Goal: Task Accomplishment & Management: Use online tool/utility

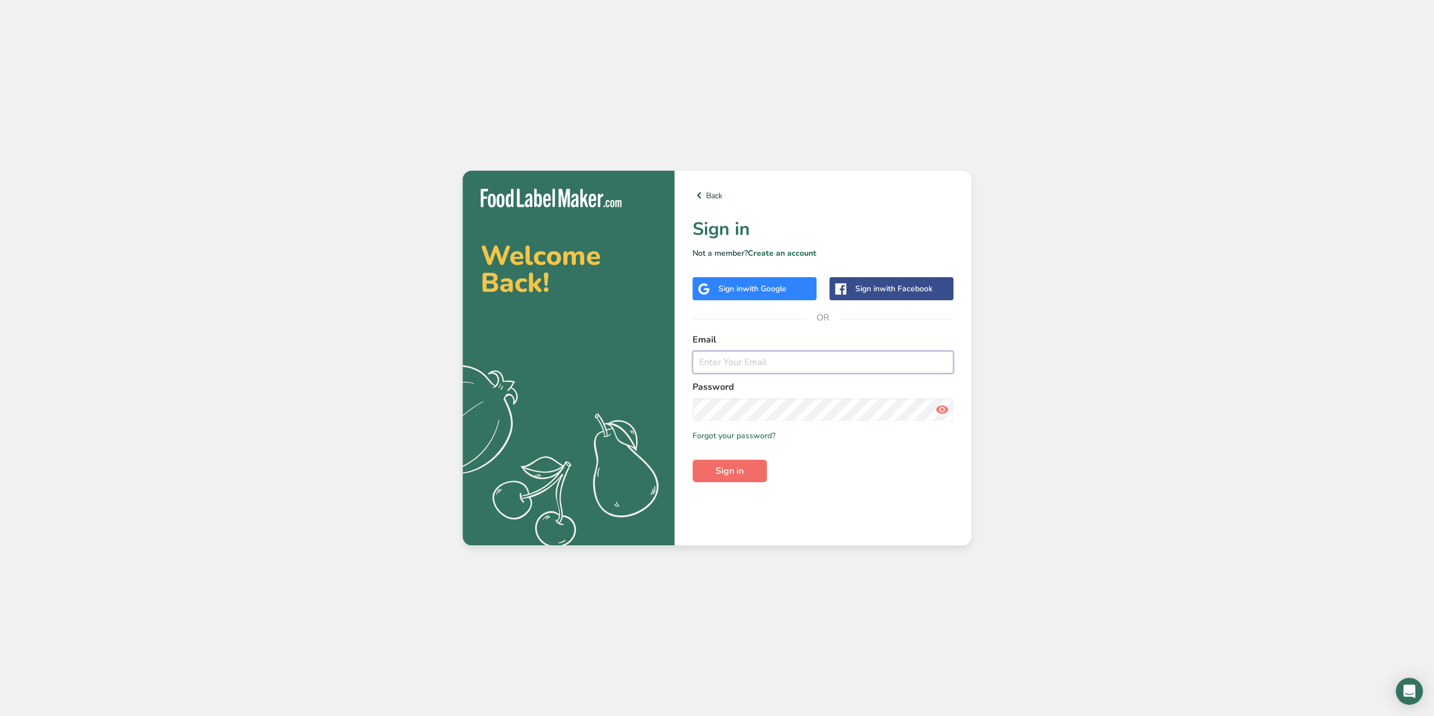
type input "[PERSON_NAME][EMAIL_ADDRESS][DOMAIN_NAME]"
click at [745, 480] on button "Sign in" at bounding box center [730, 471] width 74 height 23
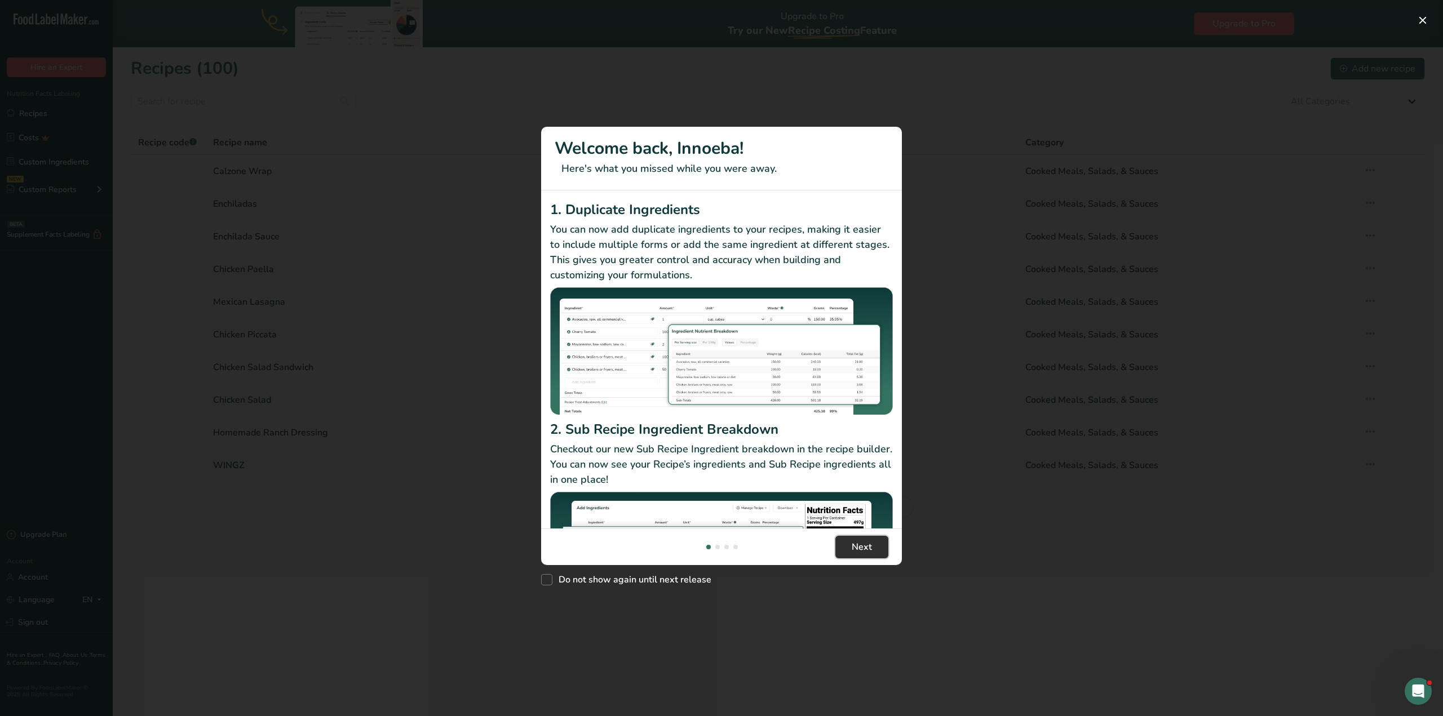
click at [856, 552] on span "Next" at bounding box center [862, 548] width 20 height 14
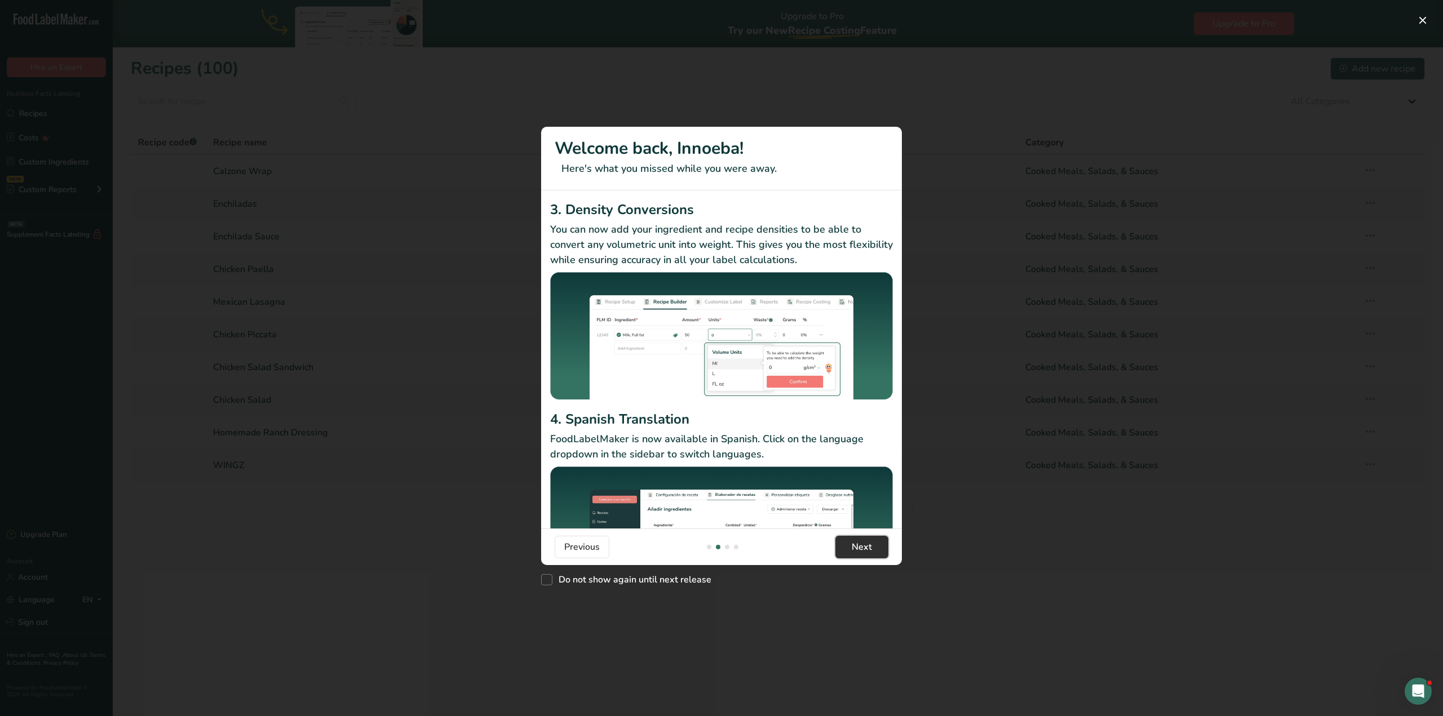
click at [856, 552] on span "Next" at bounding box center [862, 548] width 20 height 14
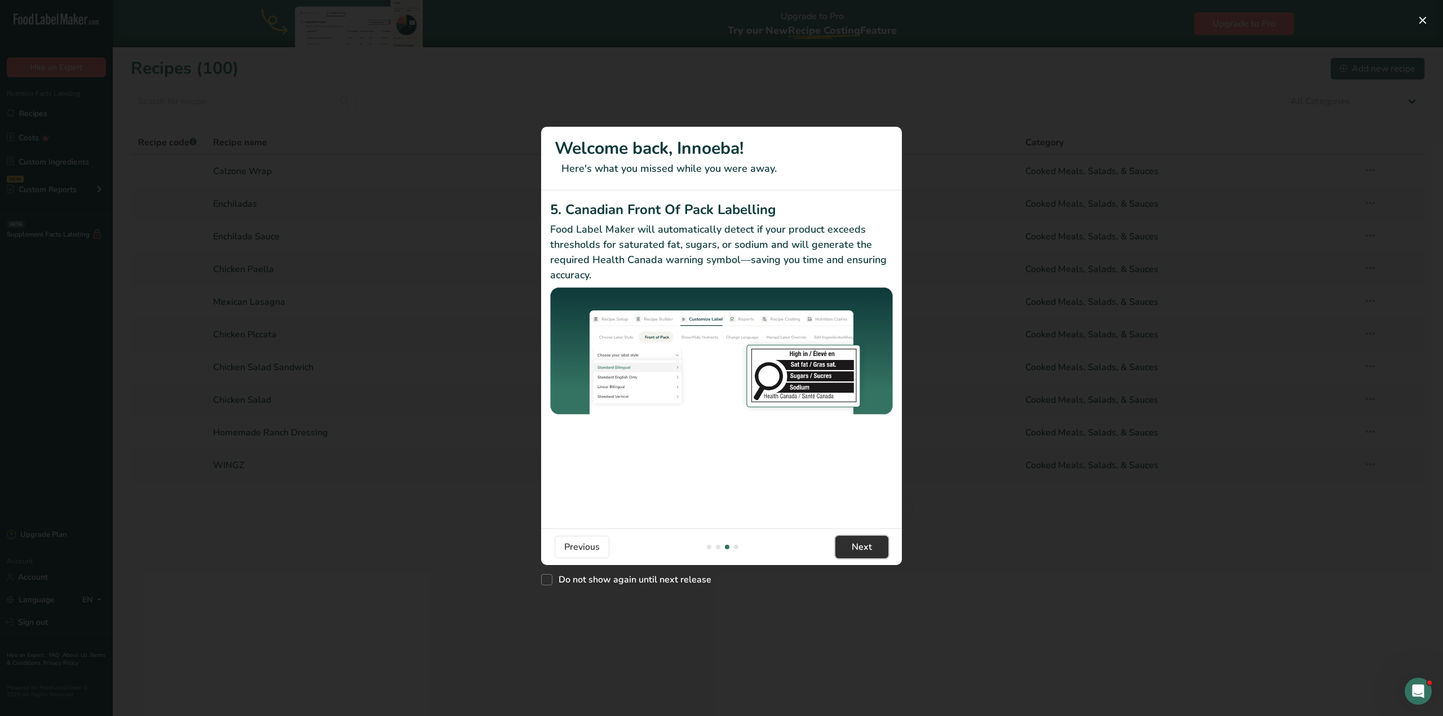
click at [856, 552] on span "Next" at bounding box center [862, 548] width 20 height 14
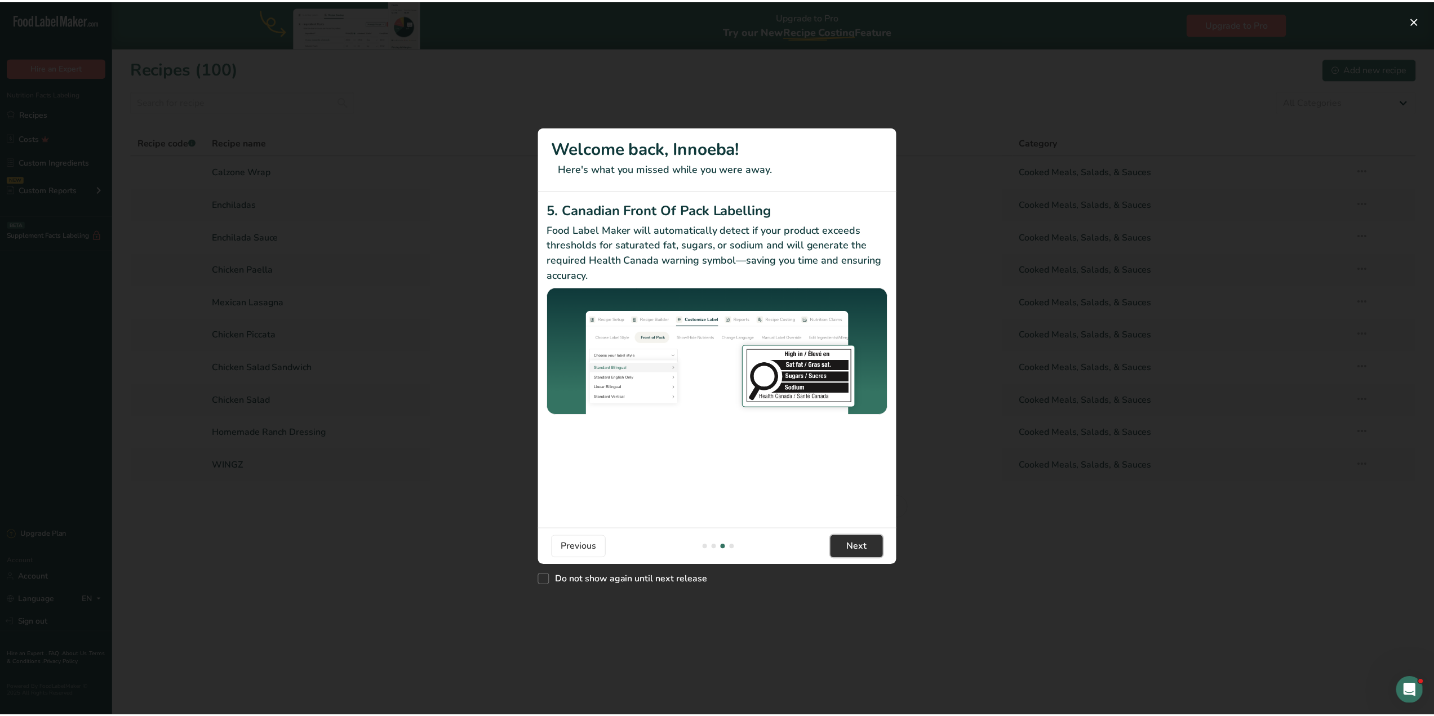
scroll to position [0, 1082]
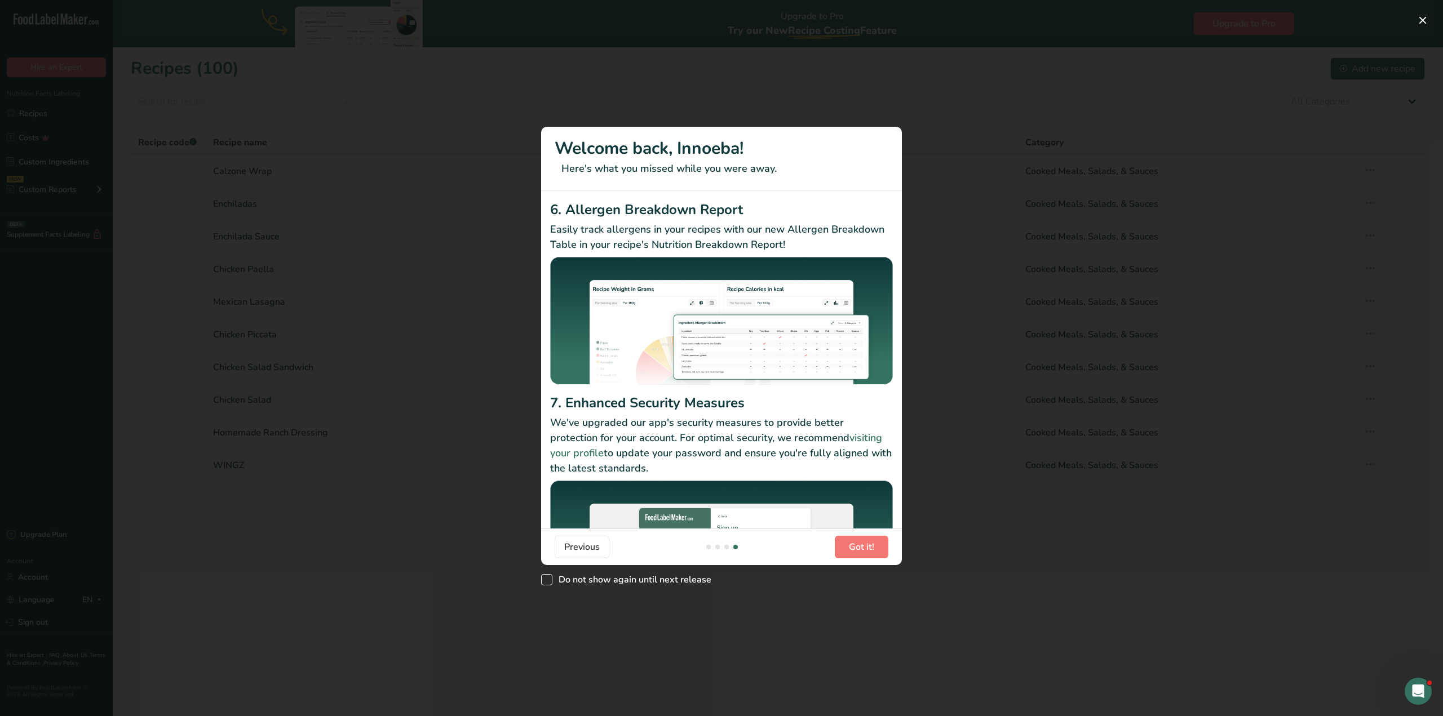
click at [644, 577] on span "Do not show again until next release" at bounding box center [631, 579] width 159 height 11
click at [548, 577] on input "Do not show again until next release" at bounding box center [544, 580] width 7 height 7
checkbox input "true"
click at [636, 618] on div "New Features" at bounding box center [721, 358] width 1443 height 716
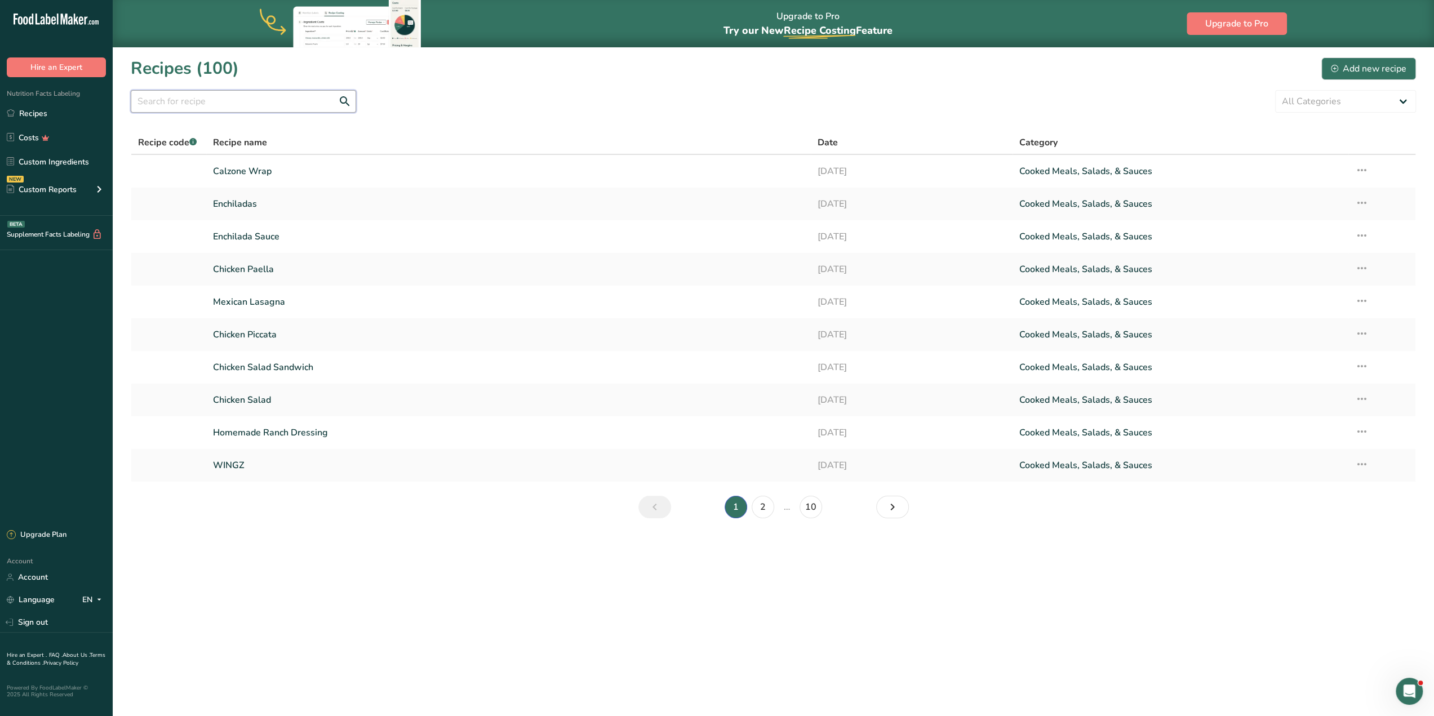
click at [229, 103] on input "text" at bounding box center [243, 101] width 225 height 23
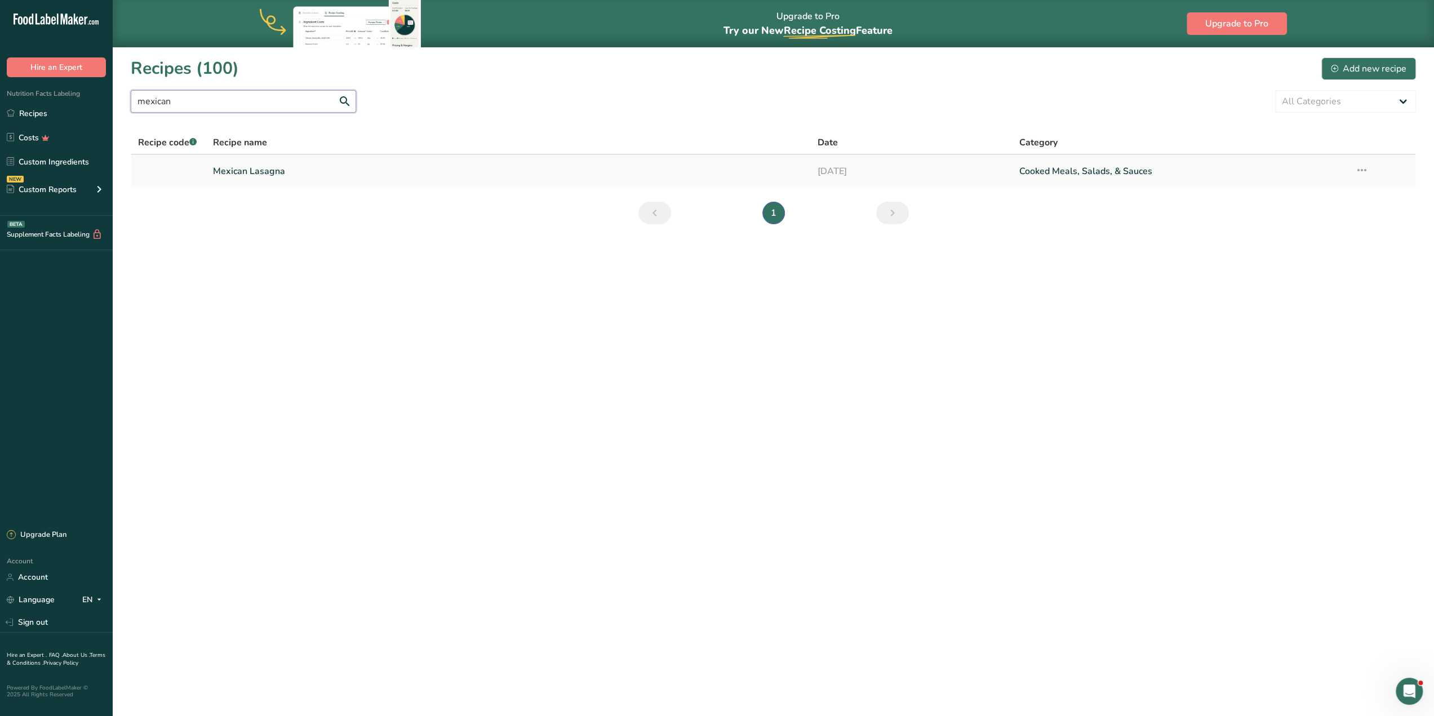
type input "mexican"
click at [266, 172] on link "Mexican Lasagna" at bounding box center [508, 172] width 591 height 24
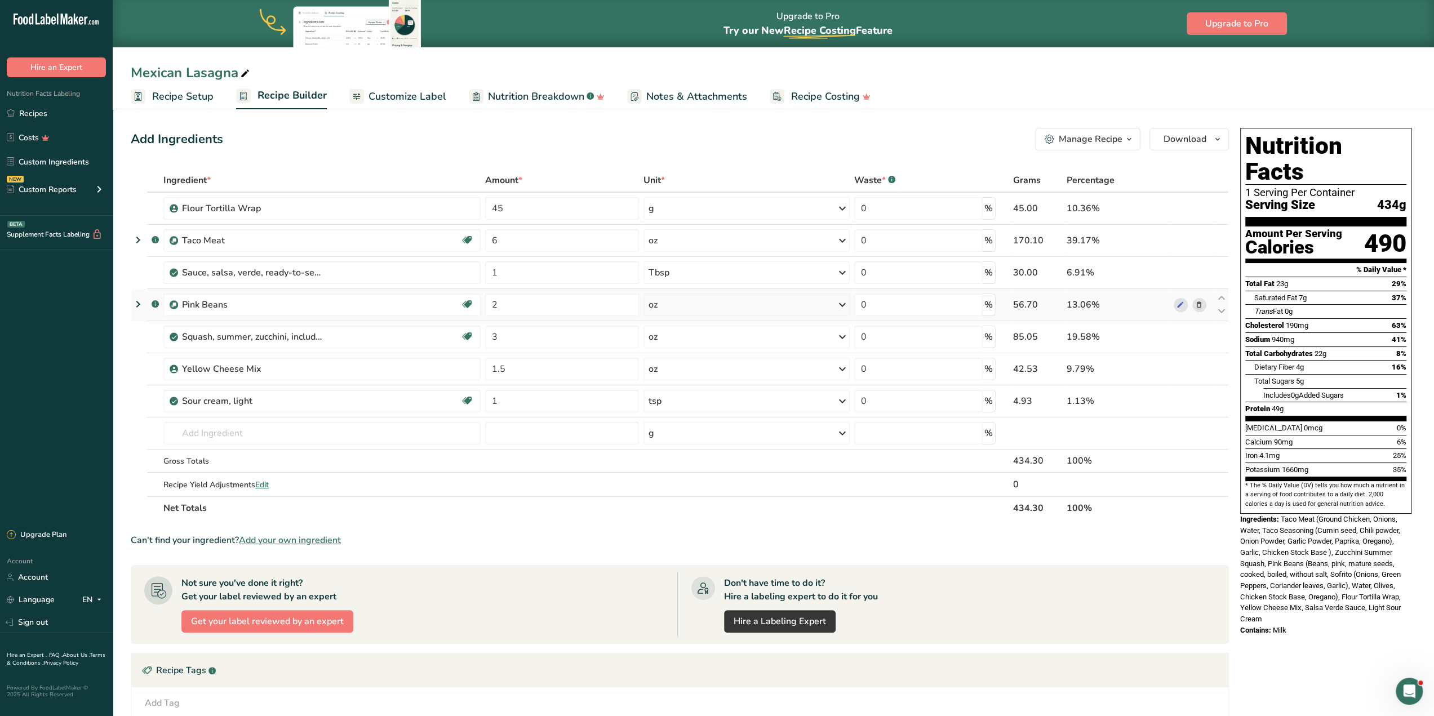
click at [133, 303] on icon at bounding box center [138, 304] width 14 height 20
click at [245, 302] on div "Pink Beans" at bounding box center [252, 305] width 141 height 14
drag, startPoint x: 490, startPoint y: 308, endPoint x: 485, endPoint y: 323, distance: 15.7
click at [486, 309] on input "2" at bounding box center [562, 305] width 154 height 23
click at [551, 548] on section "Ingredient * Amount * Unit * Waste * .a-a{fill:#347362;}.b-a{fill:#fff;} Grams …" at bounding box center [680, 520] width 1099 height 702
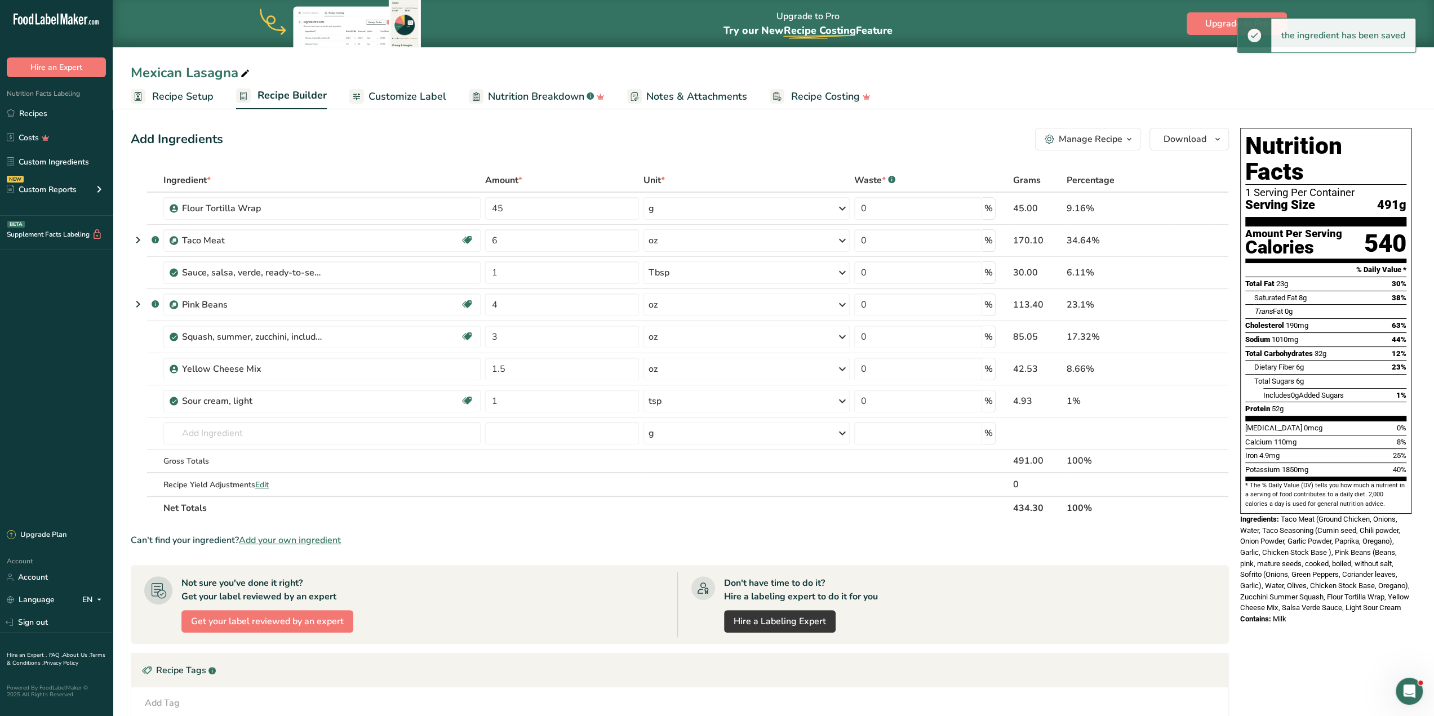
click at [537, 525] on section "Ingredient * Amount * Unit * Waste * .a-a{fill:#347362;}.b-a{fill:#fff;} Grams …" at bounding box center [680, 520] width 1099 height 702
drag, startPoint x: 497, startPoint y: 305, endPoint x: 442, endPoint y: 339, distance: 63.8
click at [463, 304] on tr ".a-a{fill:#347362;}.b-a{fill:#fff;} Pink Beans Source of Antioxidants [MEDICAL_…" at bounding box center [679, 305] width 1097 height 32
type input "2"
click at [535, 530] on section "Ingredient * Amount * Unit * Waste * .a-a{fill:#347362;}.b-a{fill:#fff;} Grams …" at bounding box center [680, 520] width 1099 height 702
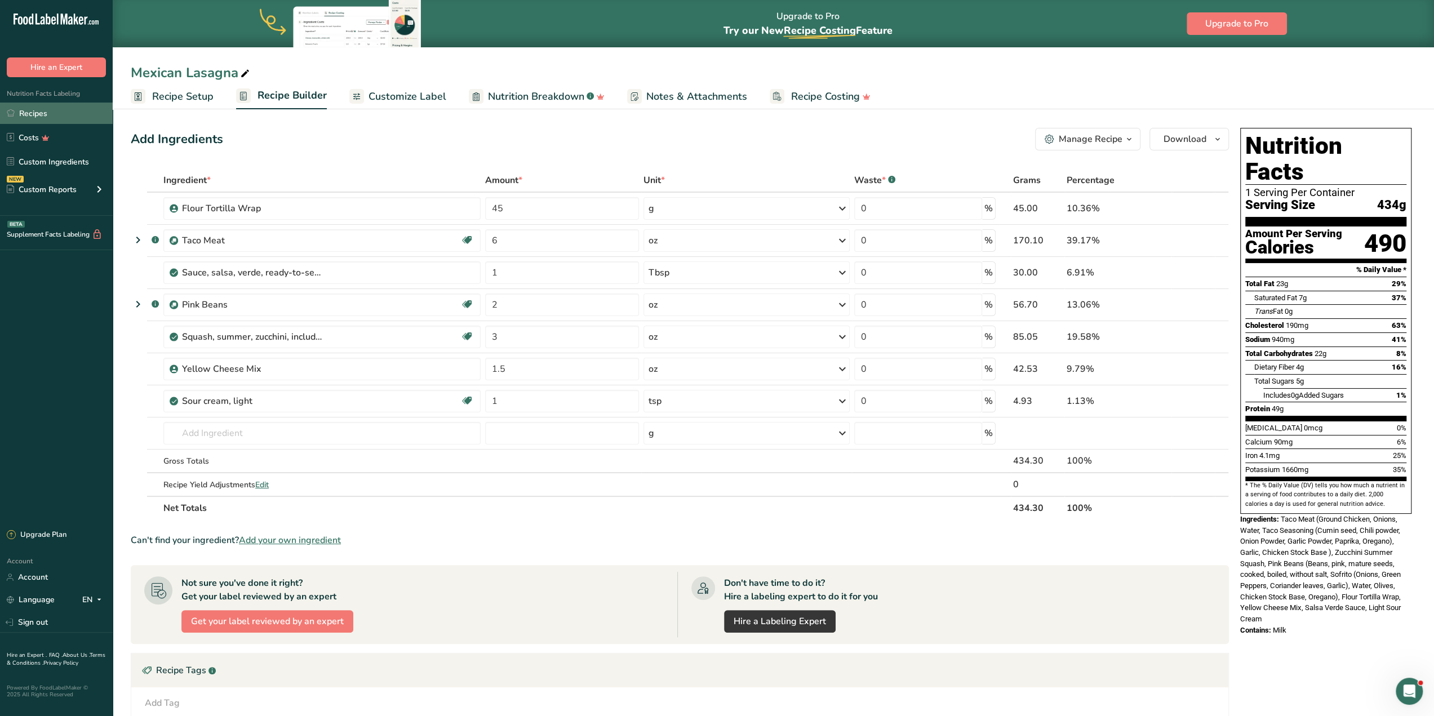
click at [67, 114] on link "Recipes" at bounding box center [56, 113] width 113 height 21
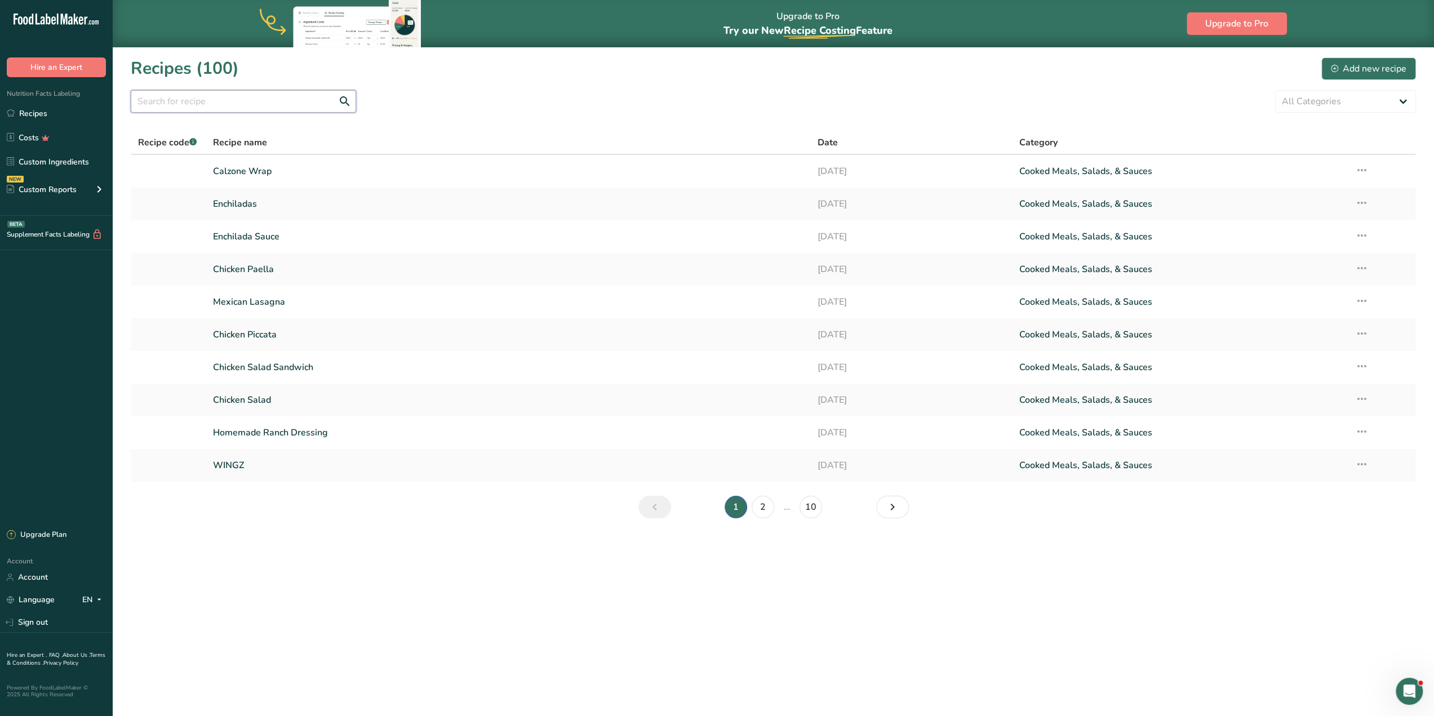
click at [257, 99] on input "text" at bounding box center [243, 101] width 225 height 23
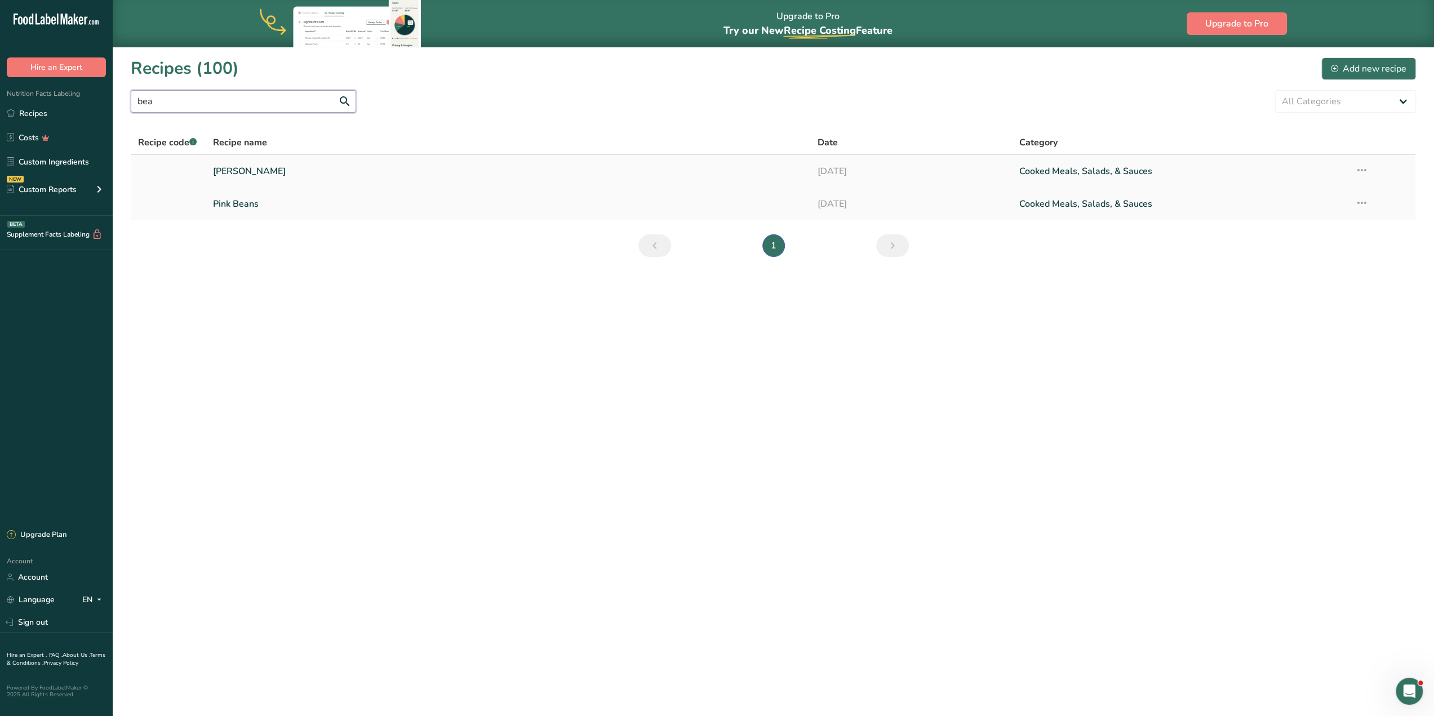
type input "bea"
click at [245, 172] on link "[PERSON_NAME]" at bounding box center [508, 172] width 591 height 24
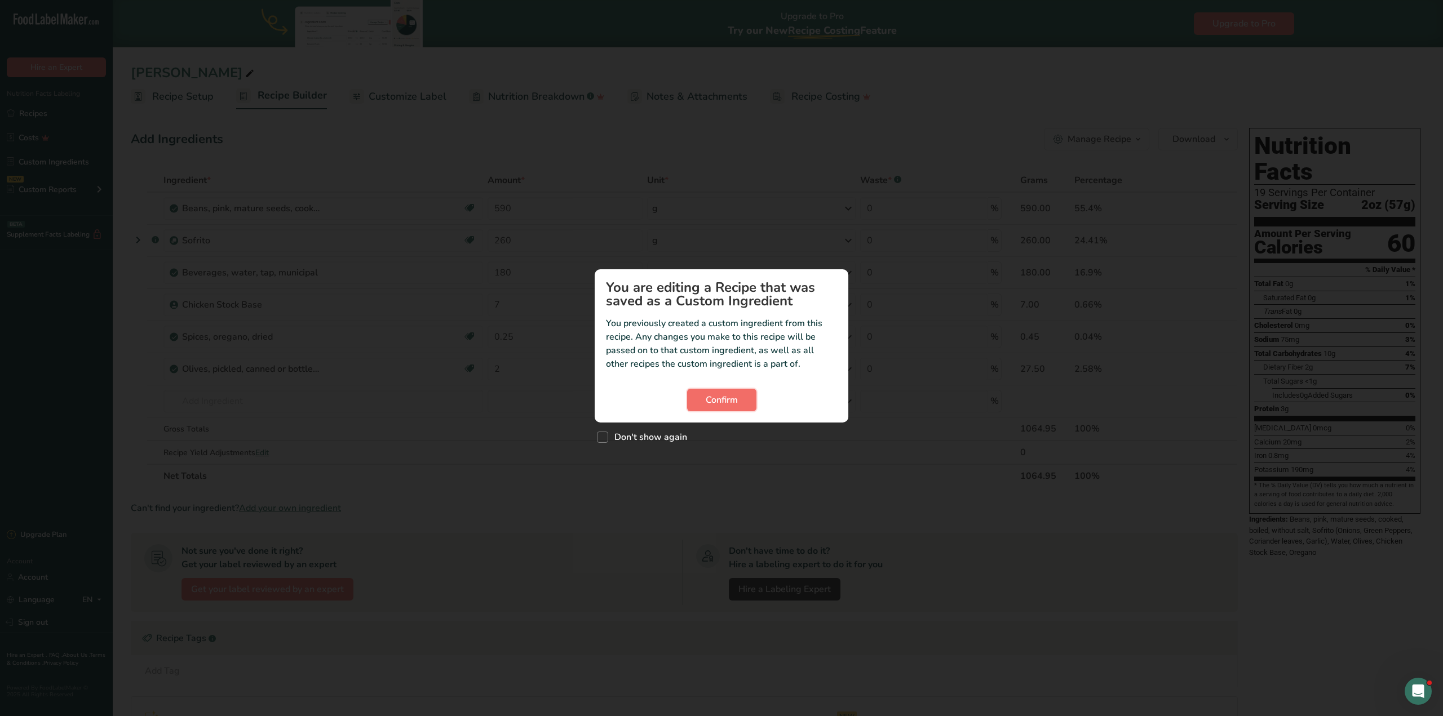
click at [738, 389] on button "Confirm" at bounding box center [721, 400] width 69 height 23
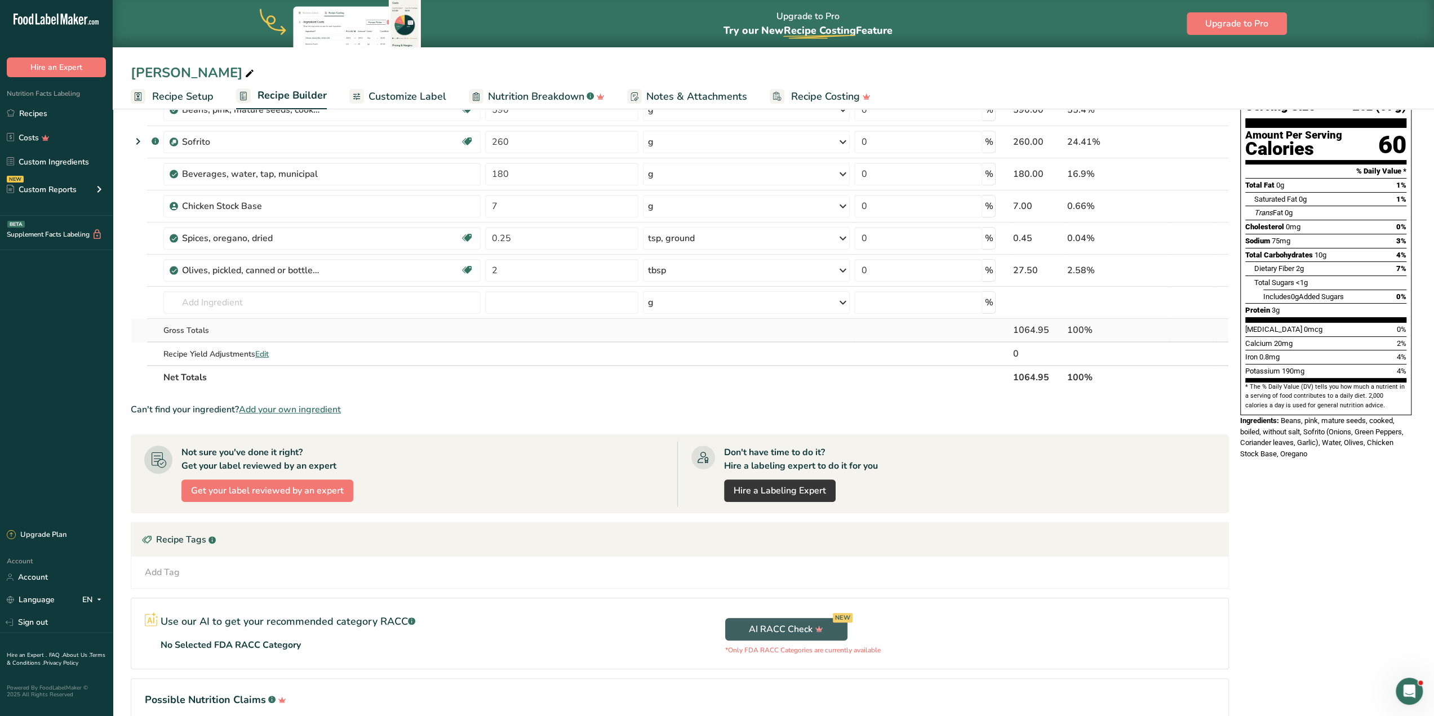
scroll to position [42, 0]
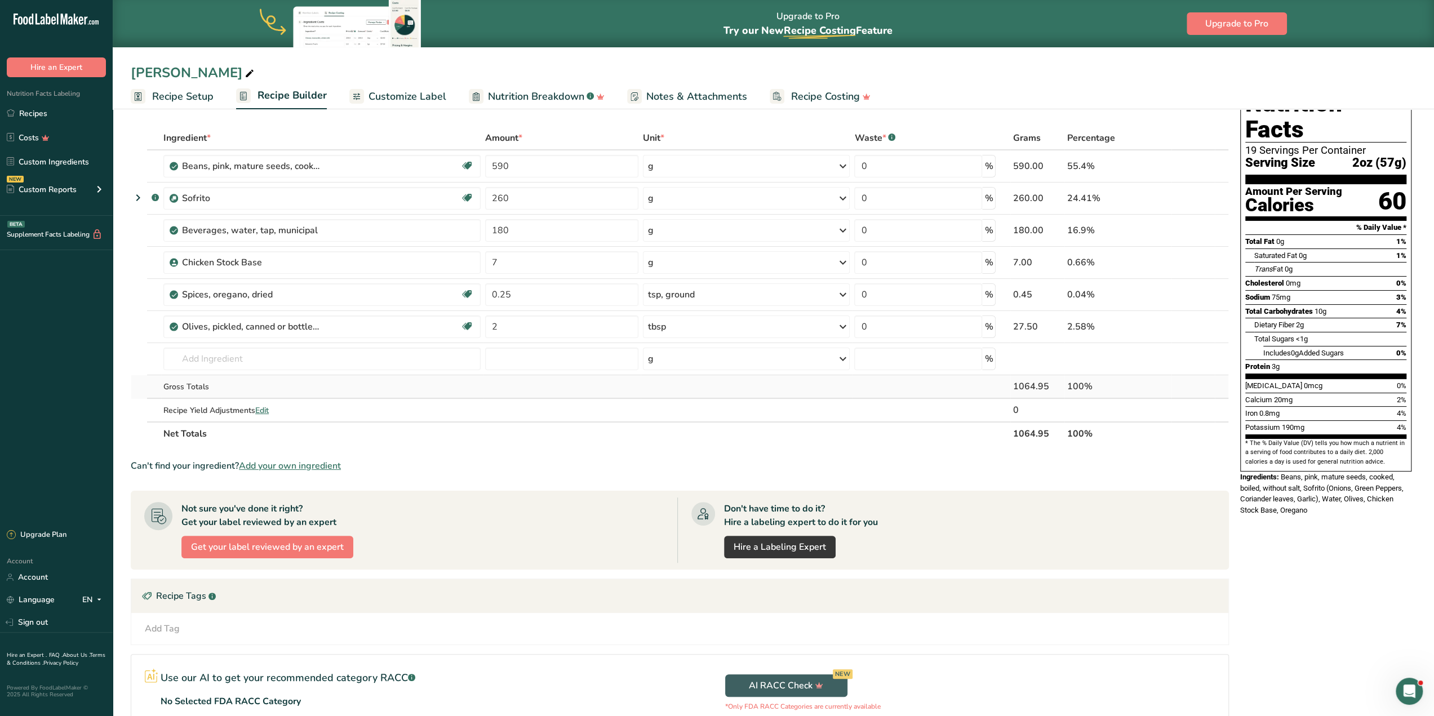
drag, startPoint x: 1010, startPoint y: 384, endPoint x: 1056, endPoint y: 385, distance: 46.2
click at [1056, 385] on tr "Gross Totals 1064.95 100%" at bounding box center [679, 387] width 1097 height 24
drag, startPoint x: 1009, startPoint y: 430, endPoint x: 1051, endPoint y: 431, distance: 41.7
click at [1051, 431] on tr "Net Totals 1064.95 100%" at bounding box center [679, 434] width 1097 height 24
copy tr "1064.95"
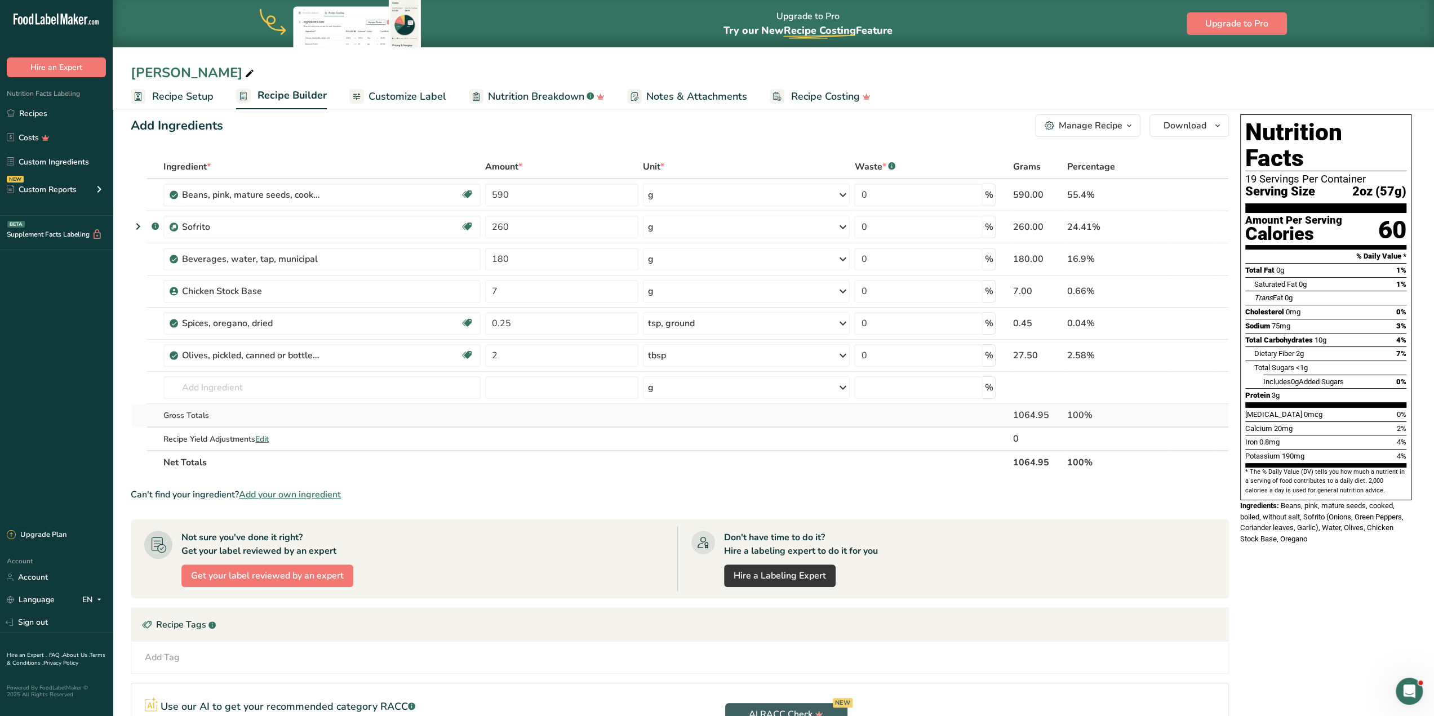
scroll to position [0, 0]
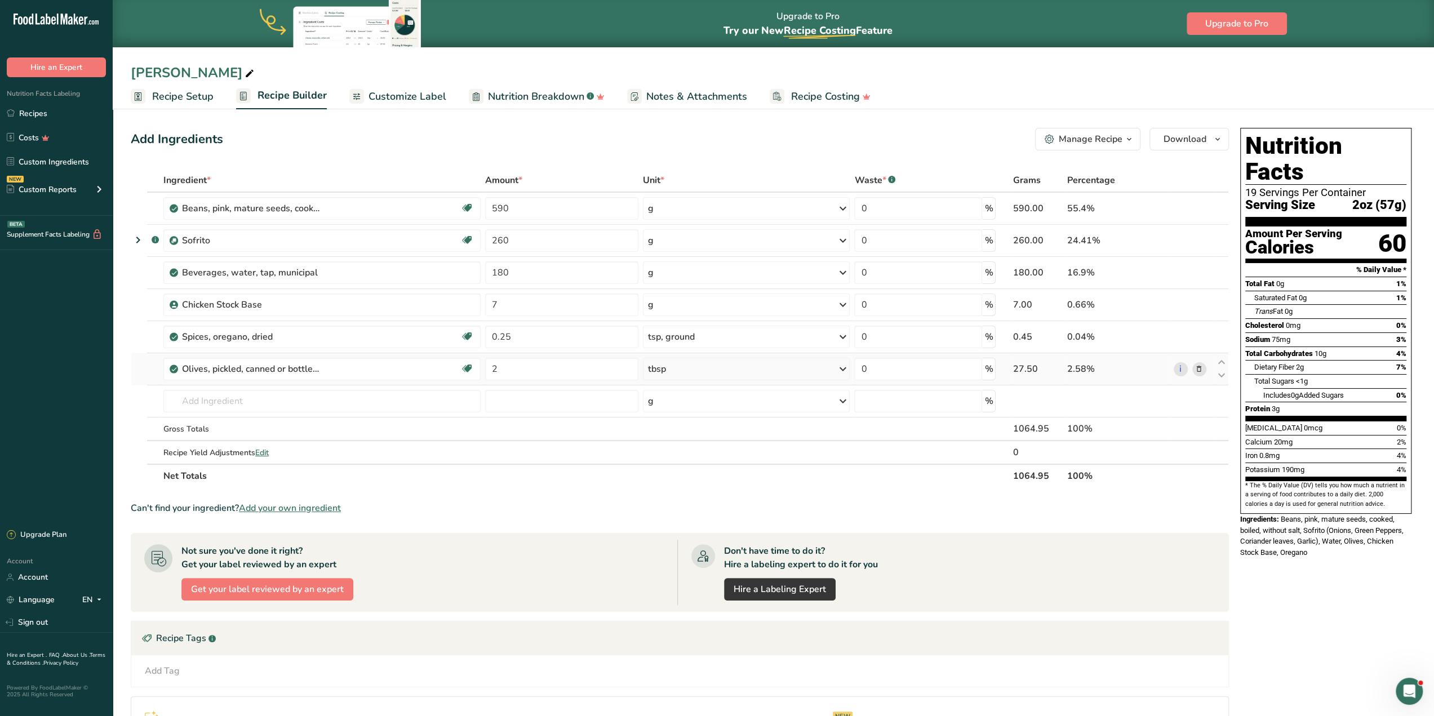
click at [1197, 370] on icon at bounding box center [1199, 370] width 8 height 12
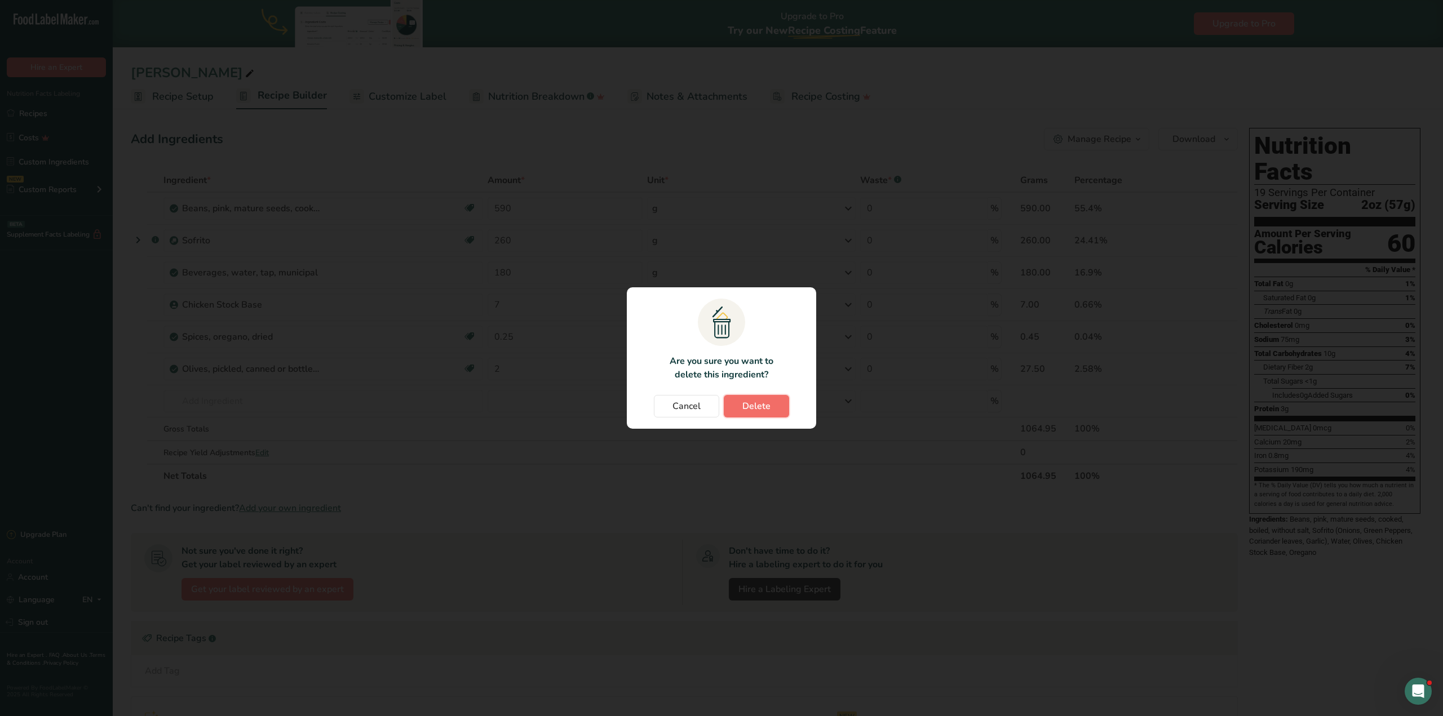
click at [765, 408] on span "Delete" at bounding box center [756, 407] width 28 height 14
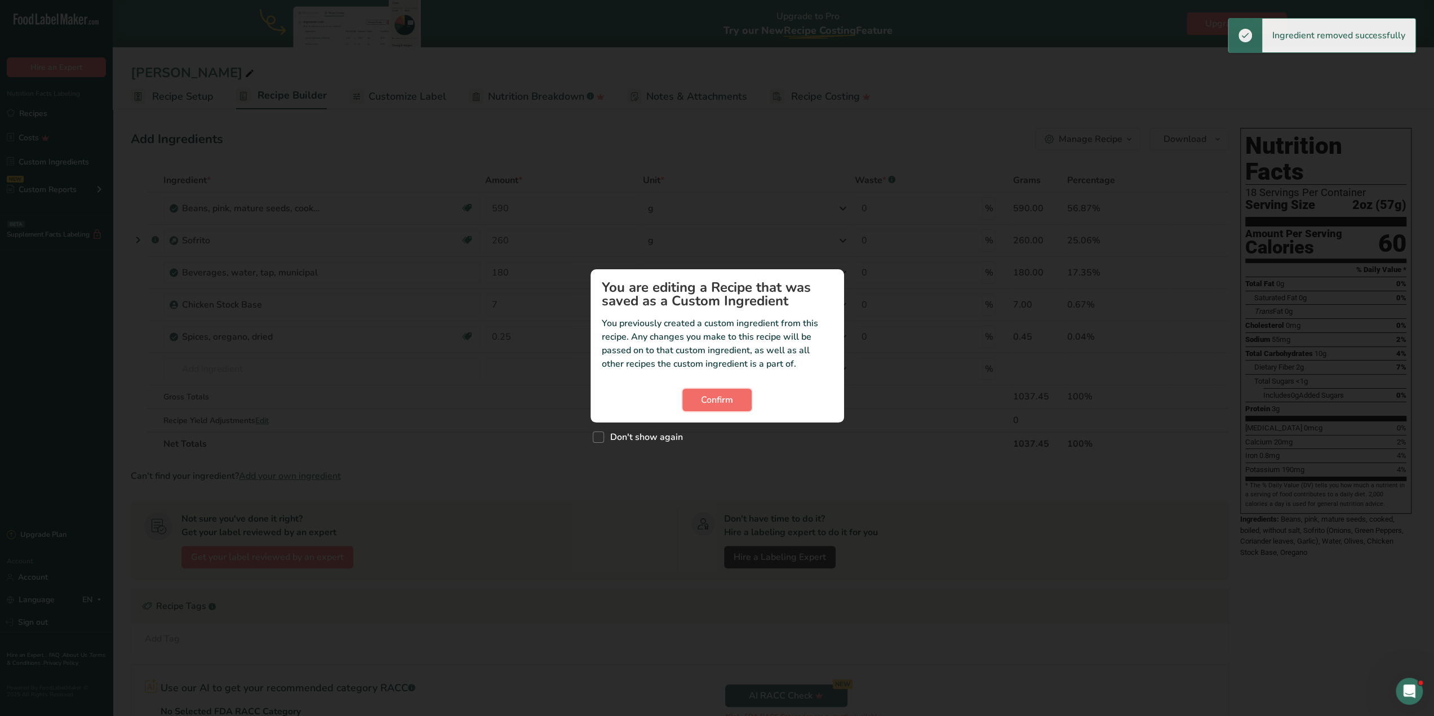
click at [719, 398] on span "Confirm" at bounding box center [717, 400] width 32 height 14
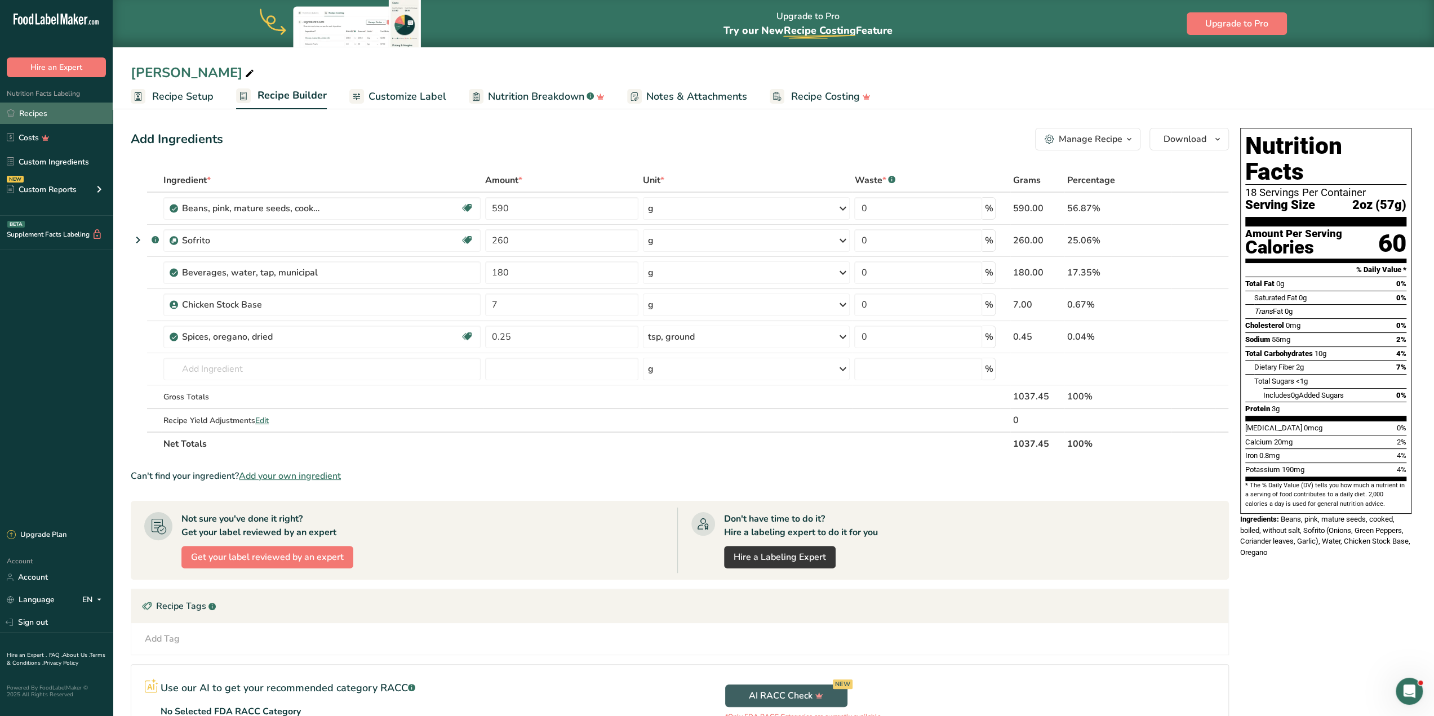
click at [71, 116] on link "Recipes" at bounding box center [56, 113] width 113 height 21
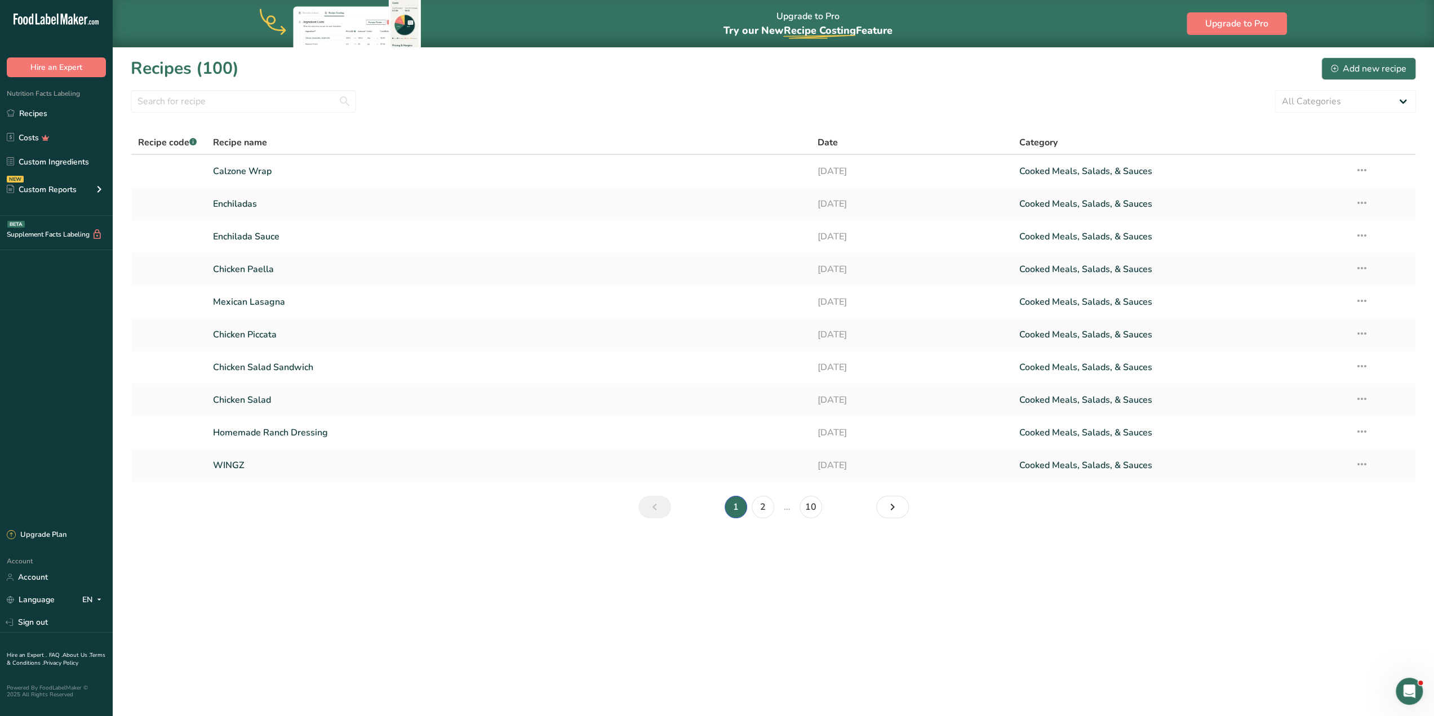
click at [252, 114] on section "Recipes (100) Add new recipe All Categories Baked Goods [GEOGRAPHIC_DATA] Confe…" at bounding box center [774, 292] width 1322 height 490
click at [244, 107] on input "text" at bounding box center [243, 101] width 225 height 23
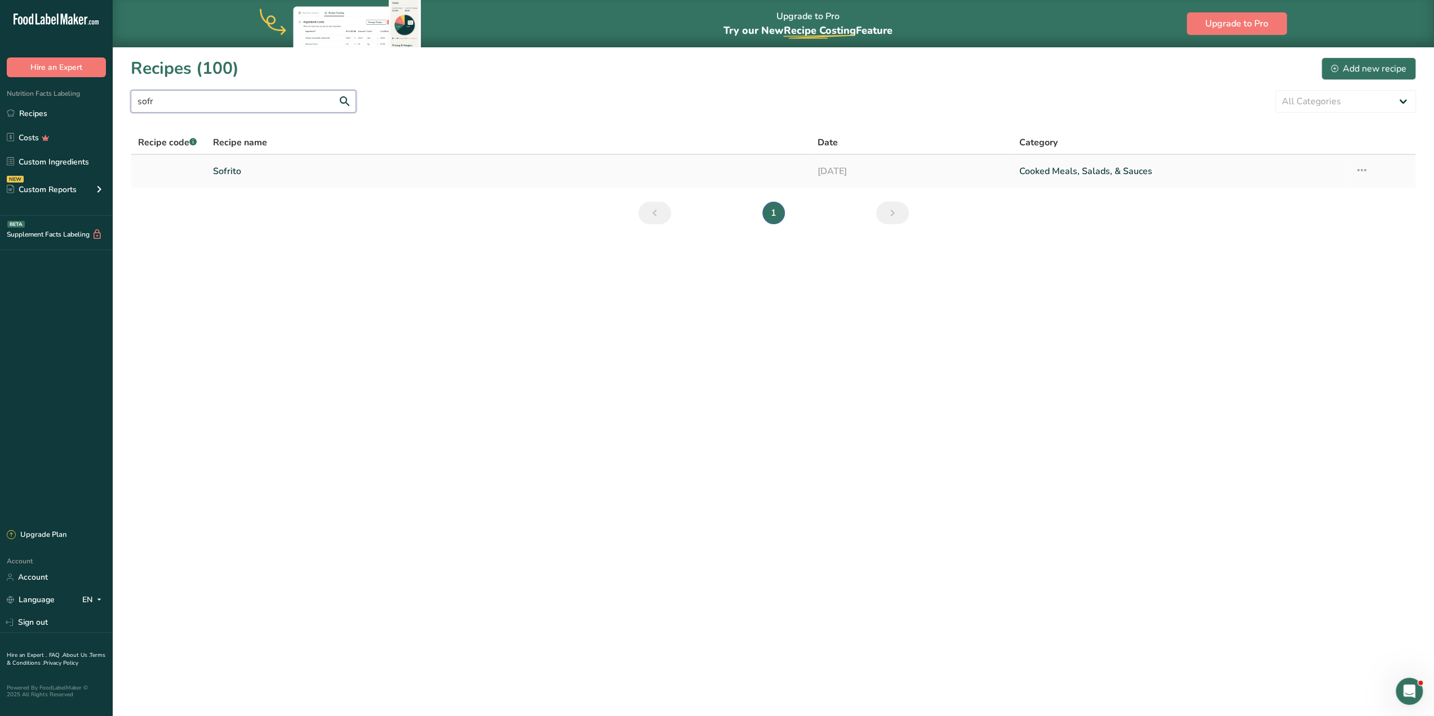
type input "sofr"
click at [262, 171] on link "Sofrito" at bounding box center [508, 172] width 591 height 24
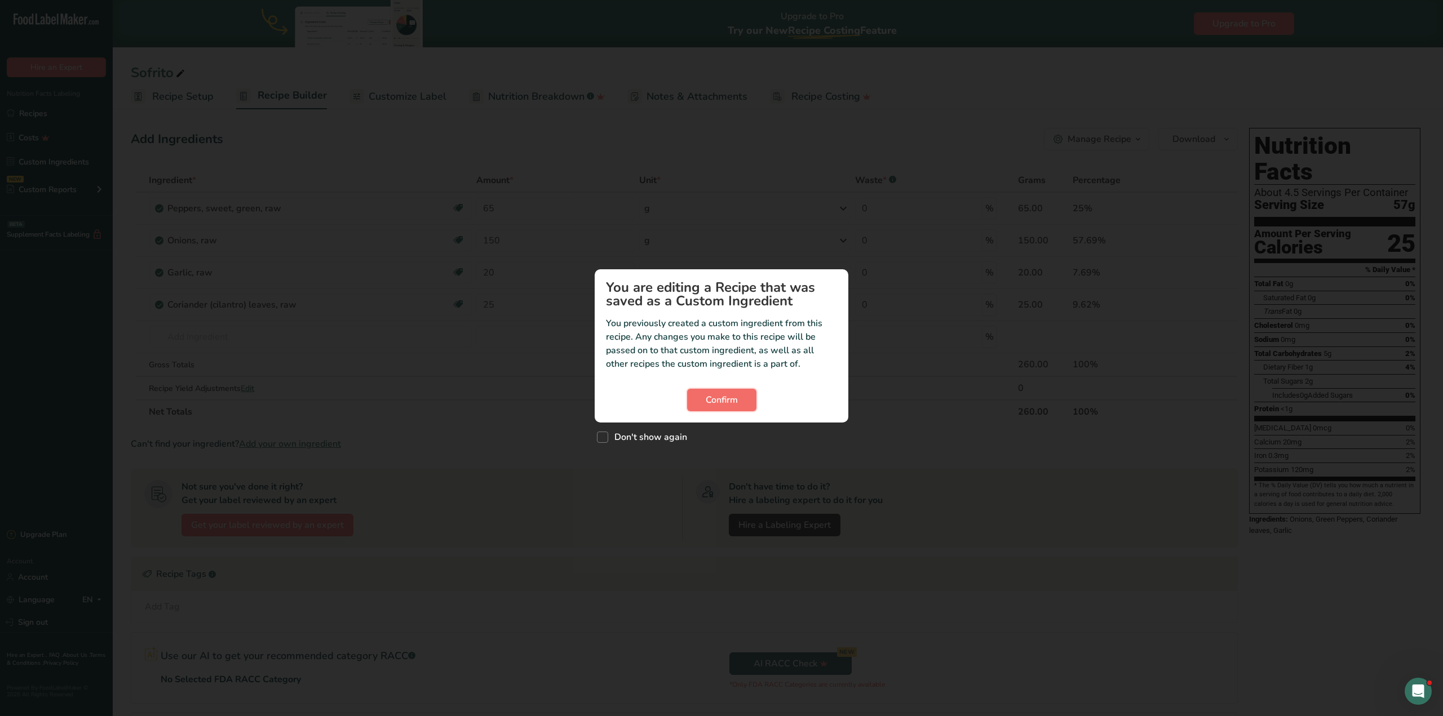
click at [737, 408] on button "Confirm" at bounding box center [721, 400] width 69 height 23
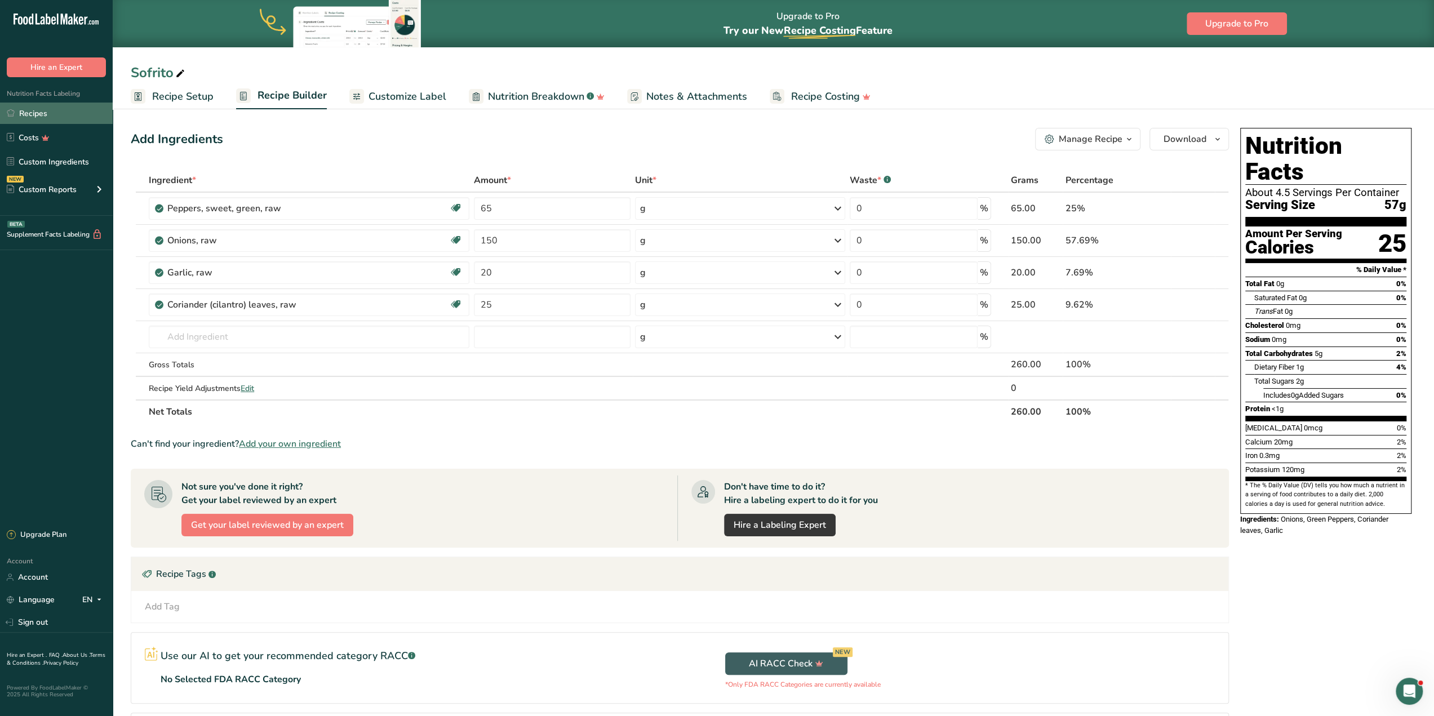
click at [51, 112] on link "Recipes" at bounding box center [56, 113] width 113 height 21
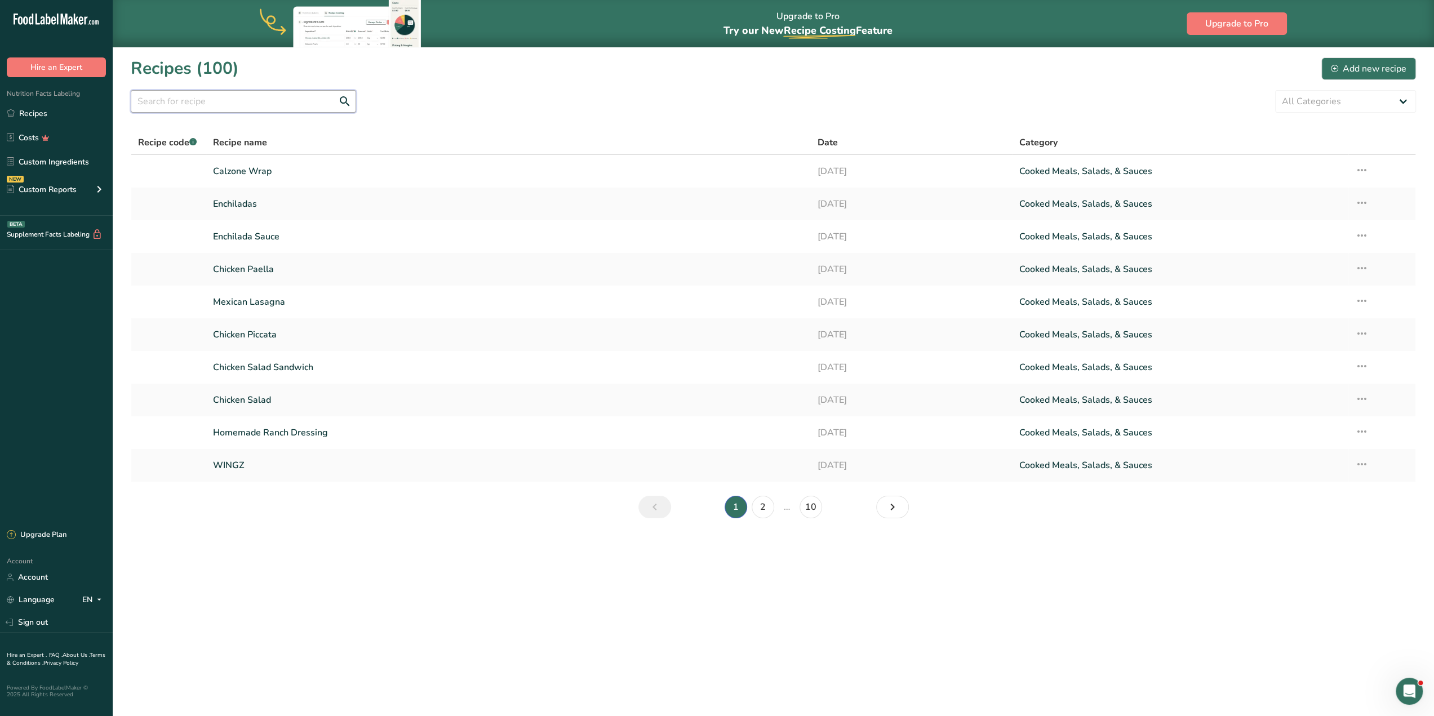
click at [247, 110] on input "text" at bounding box center [243, 101] width 225 height 23
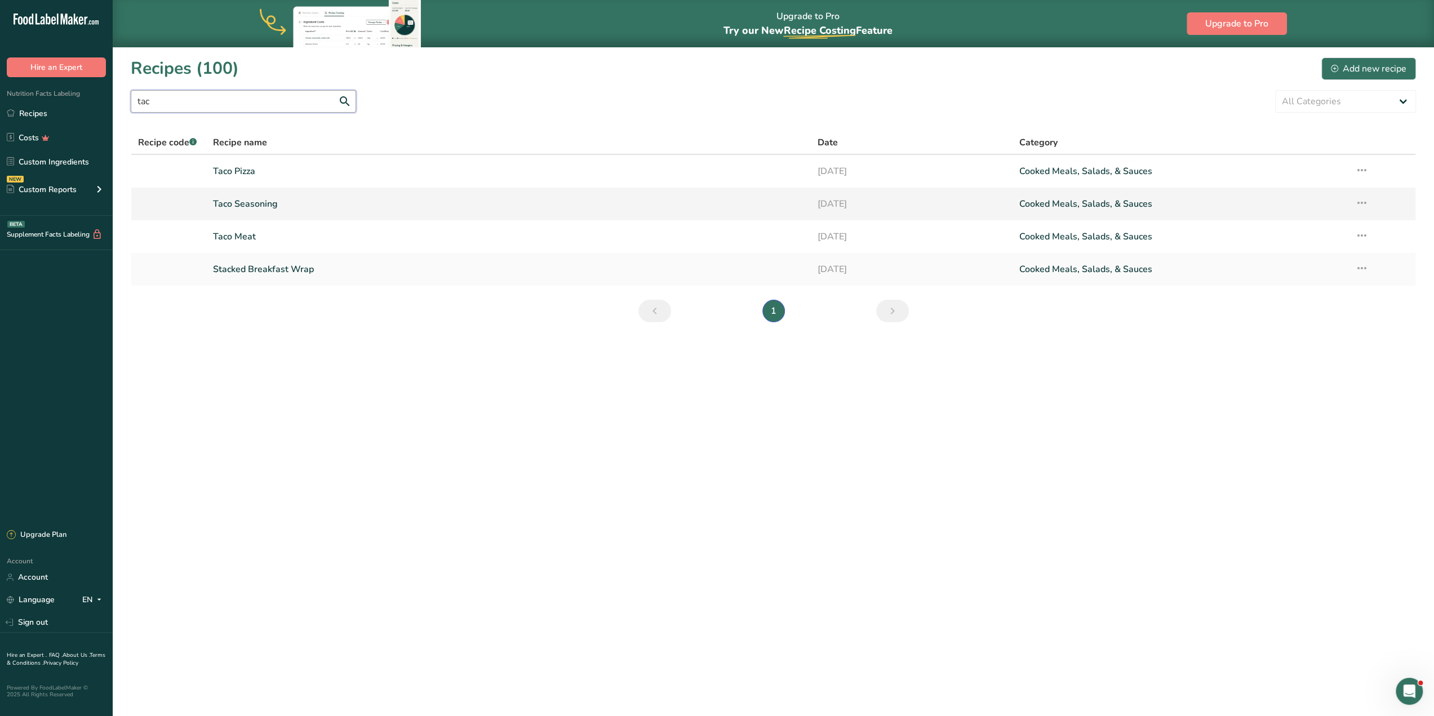
type input "tac"
click at [268, 200] on link "Taco Seasoning" at bounding box center [508, 204] width 591 height 24
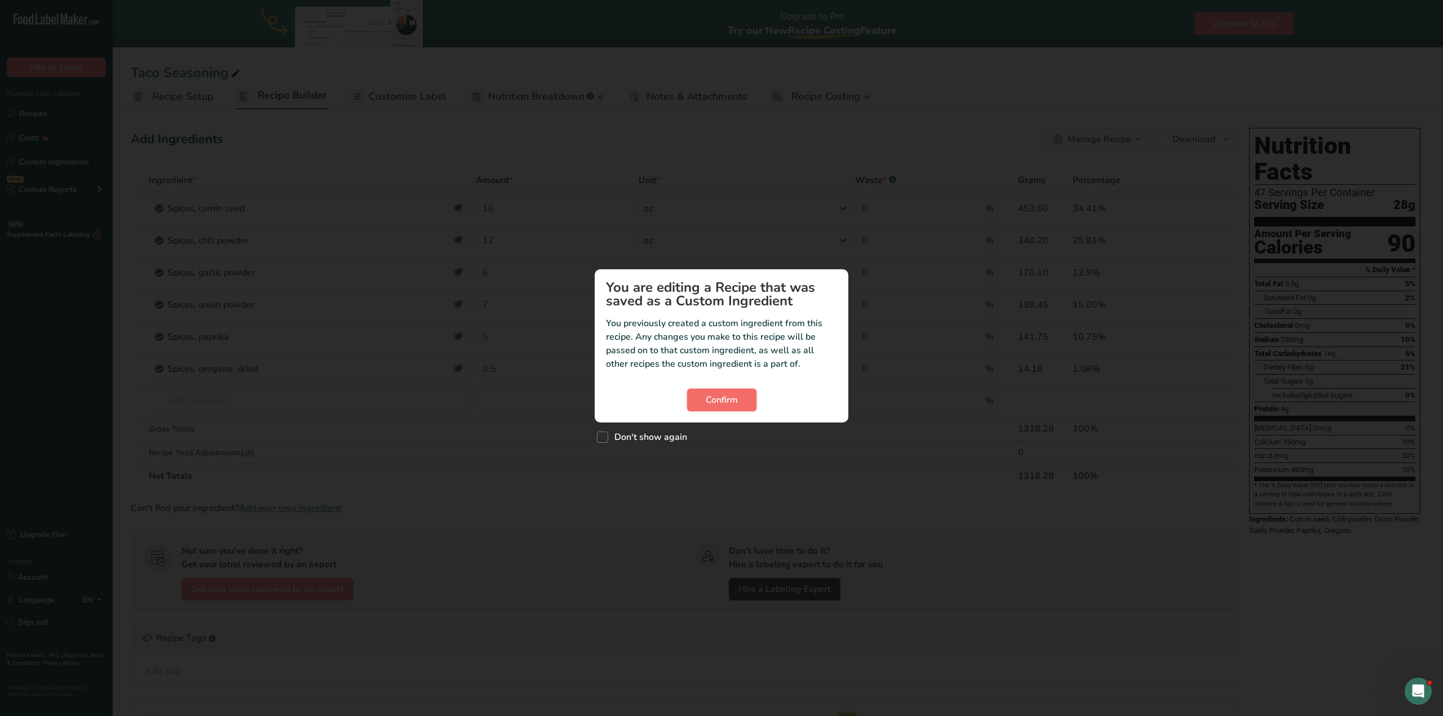
click at [715, 405] on span "Confirm" at bounding box center [722, 400] width 32 height 14
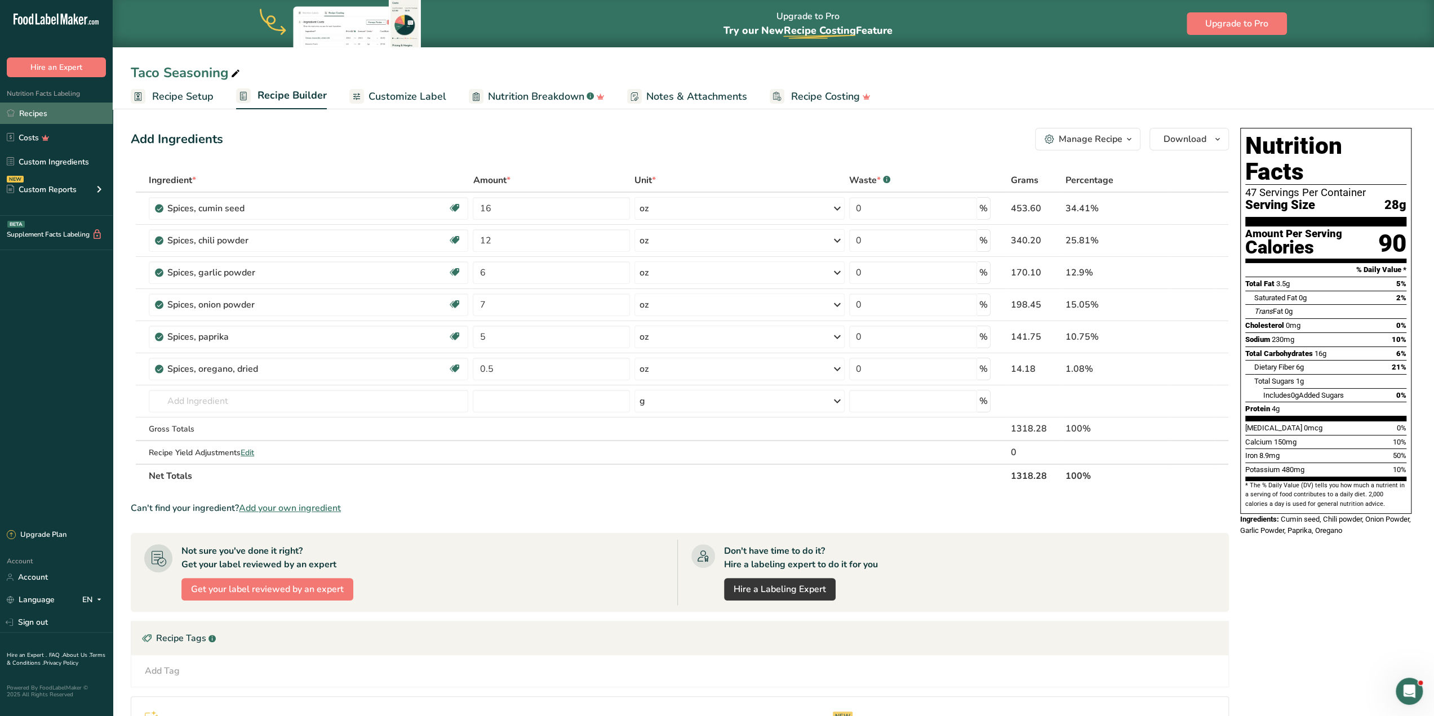
click at [55, 115] on link "Recipes" at bounding box center [56, 113] width 113 height 21
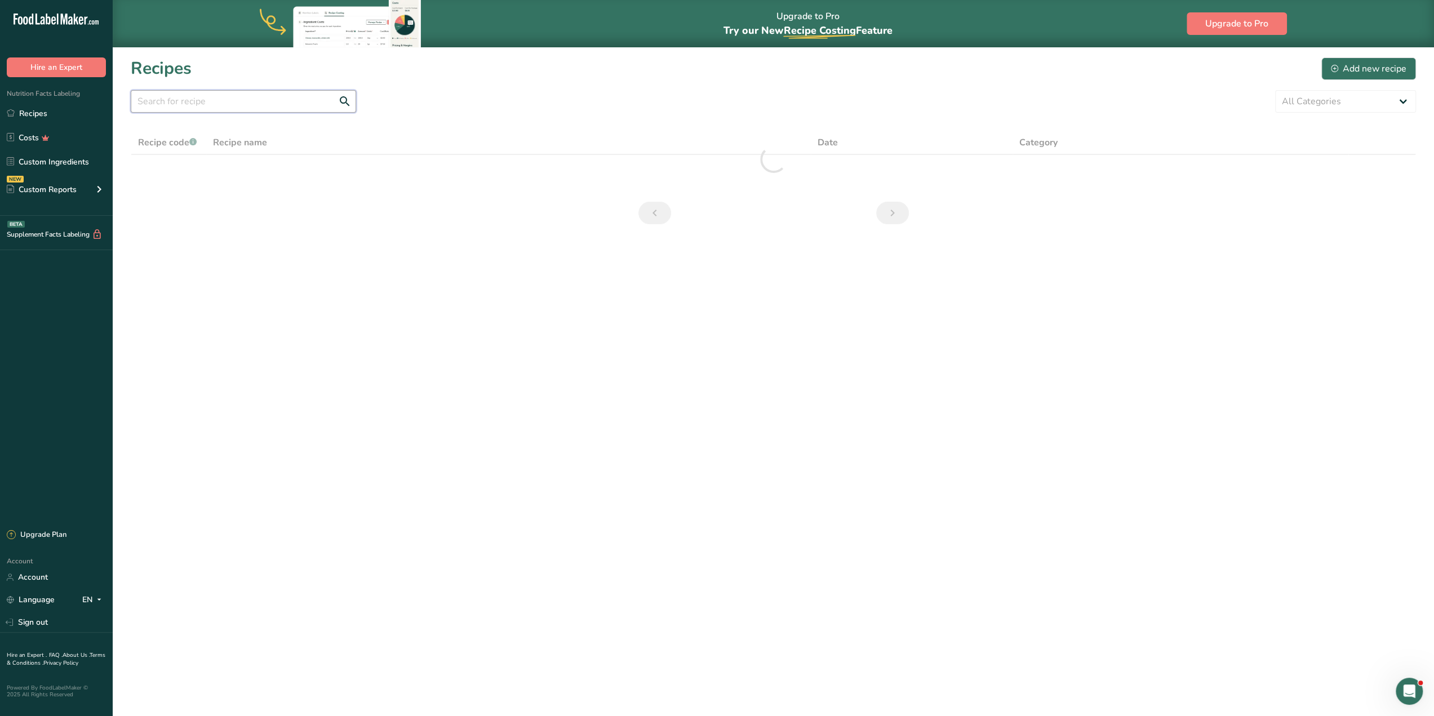
click at [245, 99] on input "text" at bounding box center [243, 101] width 225 height 23
type input "taco m"
click at [262, 173] on link "Taco Meat" at bounding box center [508, 172] width 591 height 24
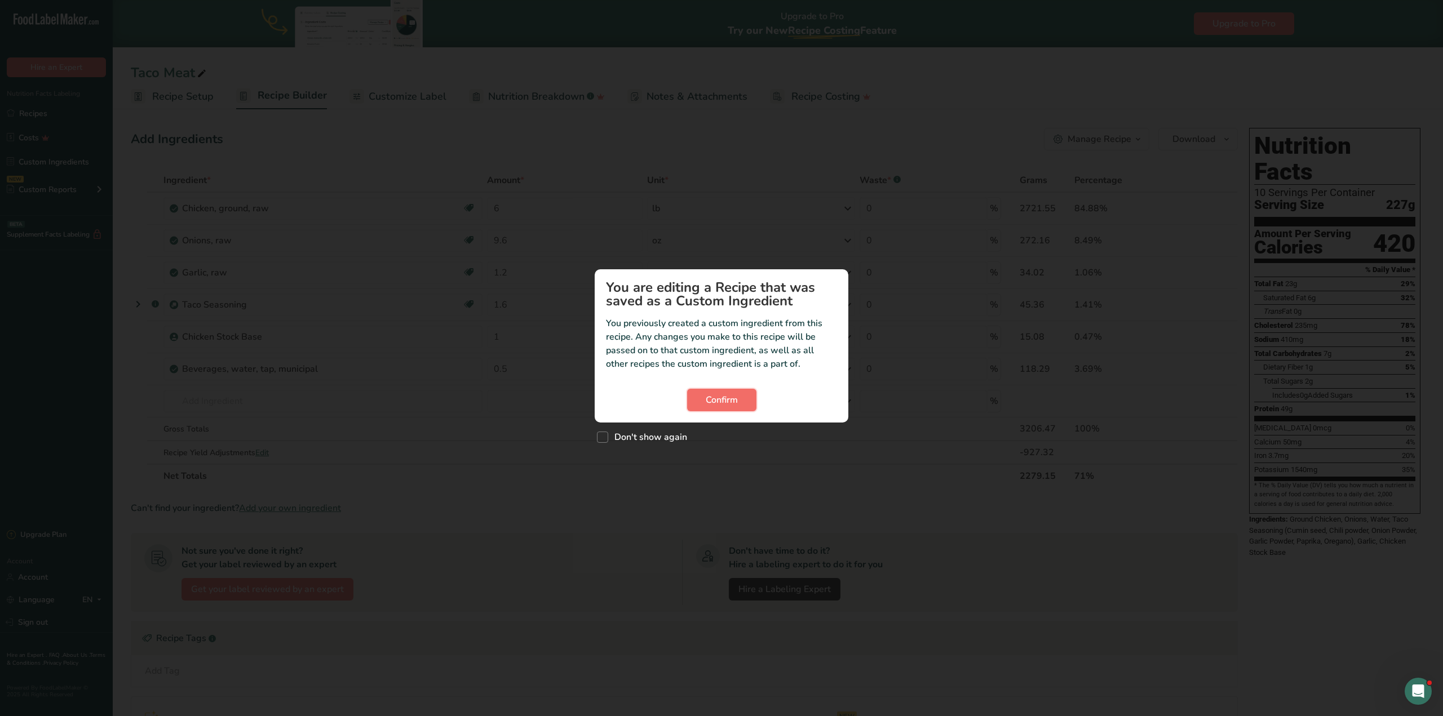
click at [708, 405] on span "Confirm" at bounding box center [722, 400] width 32 height 14
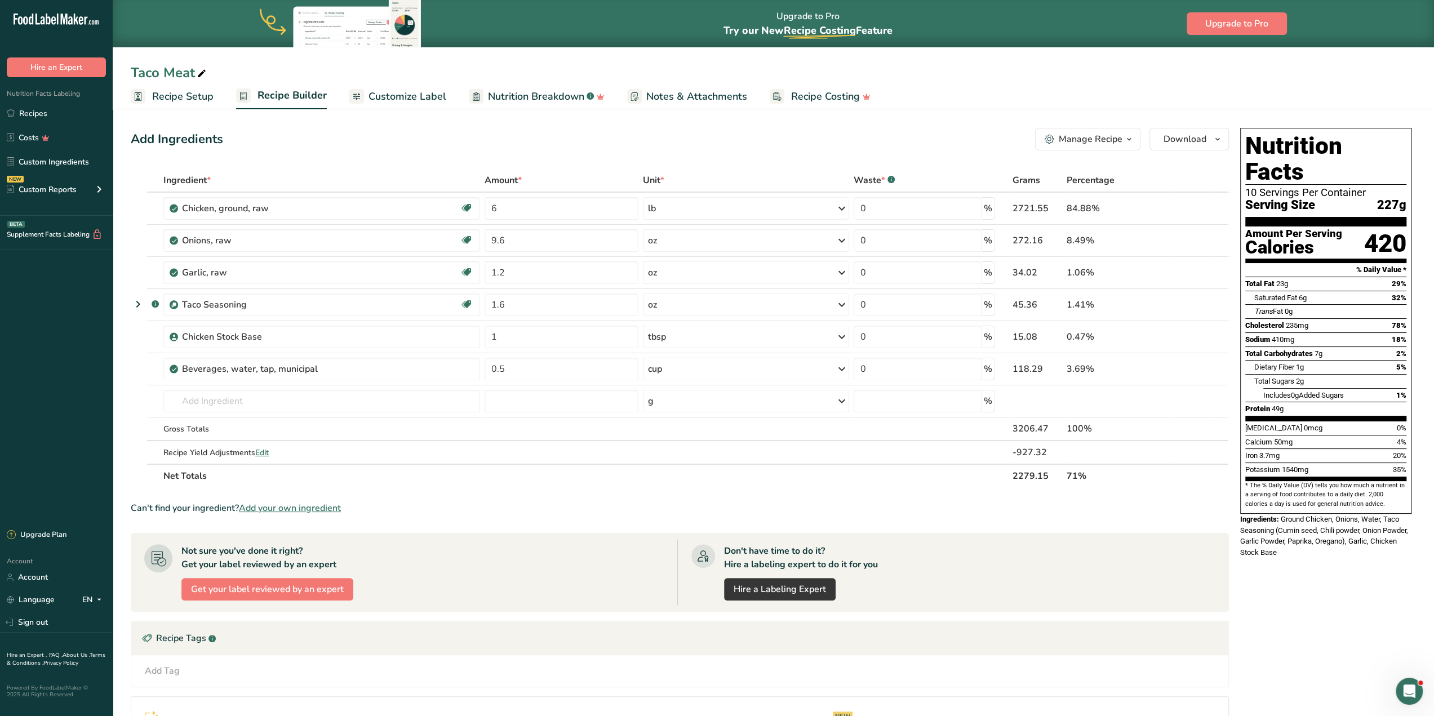
click at [284, 161] on div "Add Ingredients Manage Recipe Delete Recipe Duplicate Recipe Scale Recipe Save …" at bounding box center [683, 489] width 1105 height 733
click at [221, 203] on div "Chicken, ground, raw" at bounding box center [252, 209] width 141 height 14
click at [250, 249] on div "Onions, raw Source of Antioxidants [MEDICAL_DATA] Effect Dairy free Gluten free…" at bounding box center [321, 240] width 317 height 23
click at [249, 212] on div "Chicken, ground, raw" at bounding box center [252, 209] width 141 height 14
click at [281, 167] on div "Add Ingredients Manage Recipe Delete Recipe Duplicate Recipe Scale Recipe Save …" at bounding box center [683, 489] width 1105 height 733
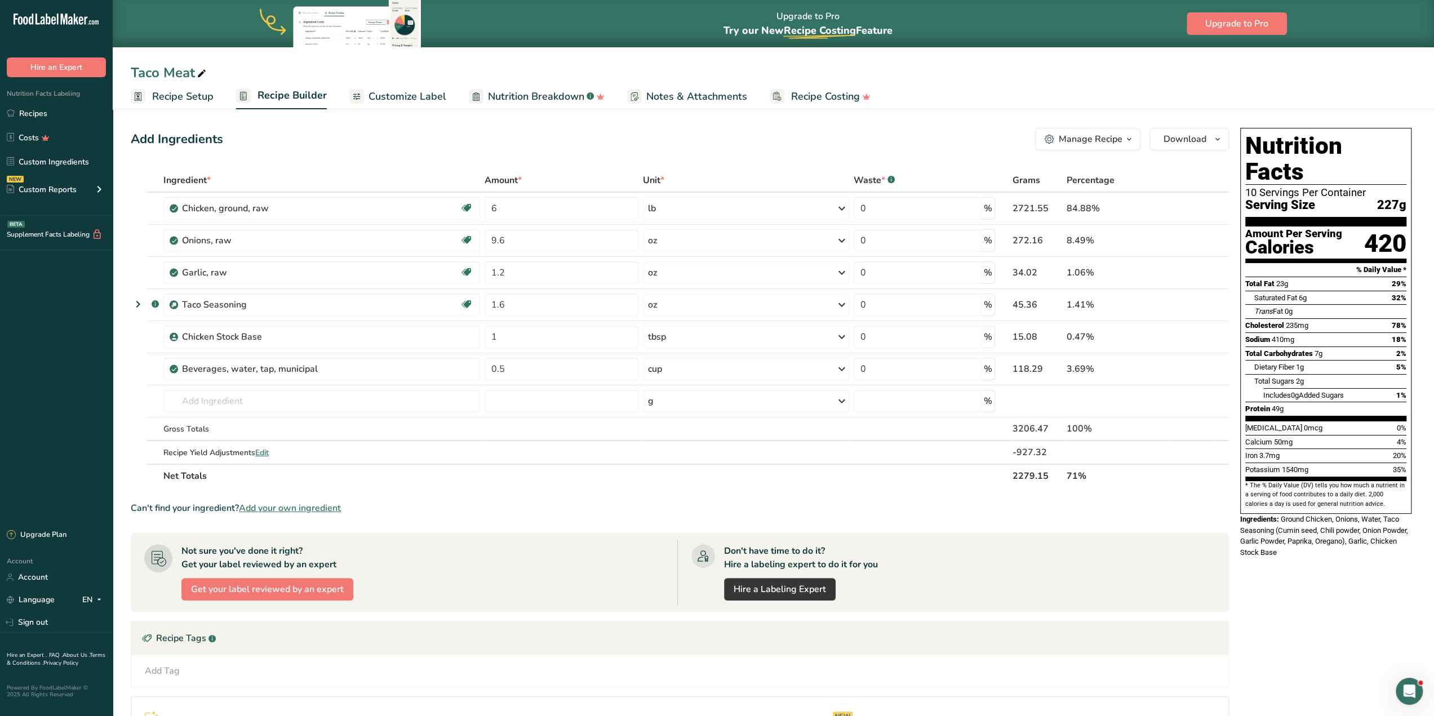
drag, startPoint x: 1016, startPoint y: 475, endPoint x: 1049, endPoint y: 476, distance: 33.9
click at [1049, 476] on th "2279.15" at bounding box center [1038, 476] width 54 height 24
copy th "2279.15"
